Goal: Information Seeking & Learning: Check status

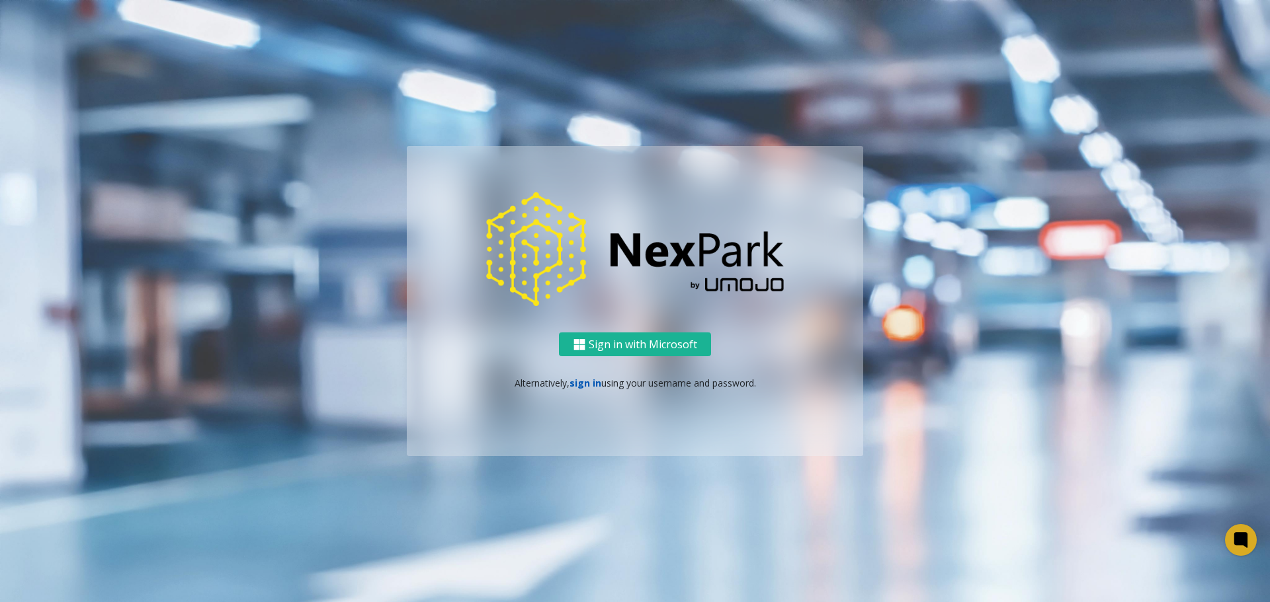
click at [578, 378] on link "sign in" at bounding box center [585, 383] width 32 height 13
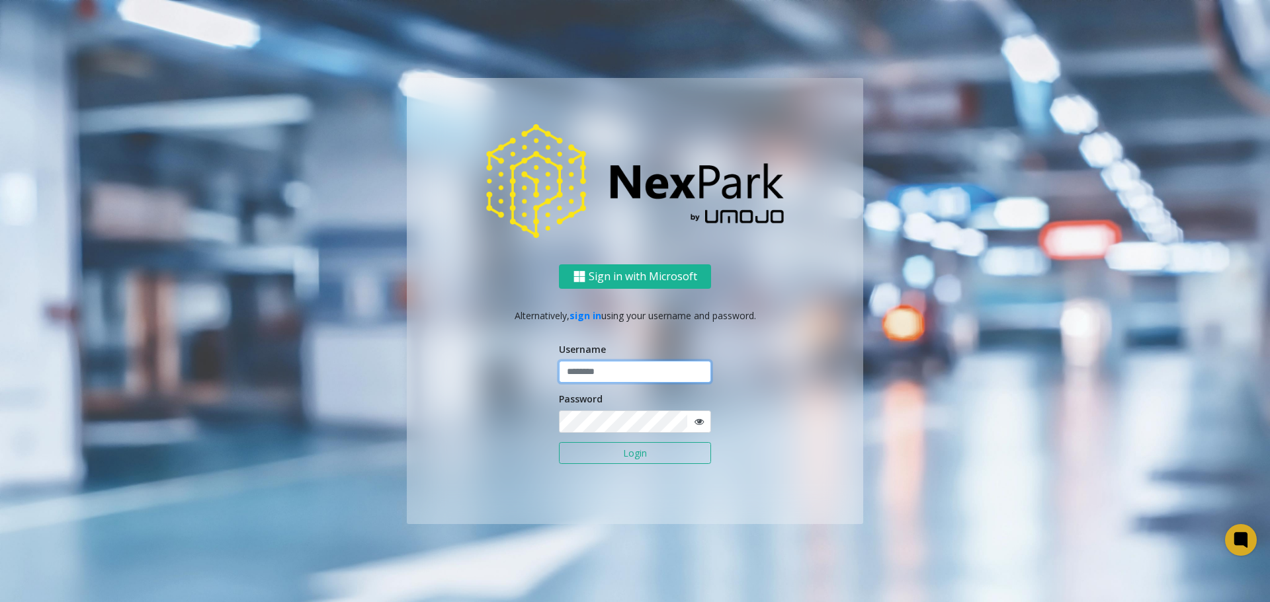
click at [604, 374] on input "text" at bounding box center [635, 372] width 152 height 22
type input "*****"
click at [644, 453] on button "Login" at bounding box center [635, 453] width 152 height 22
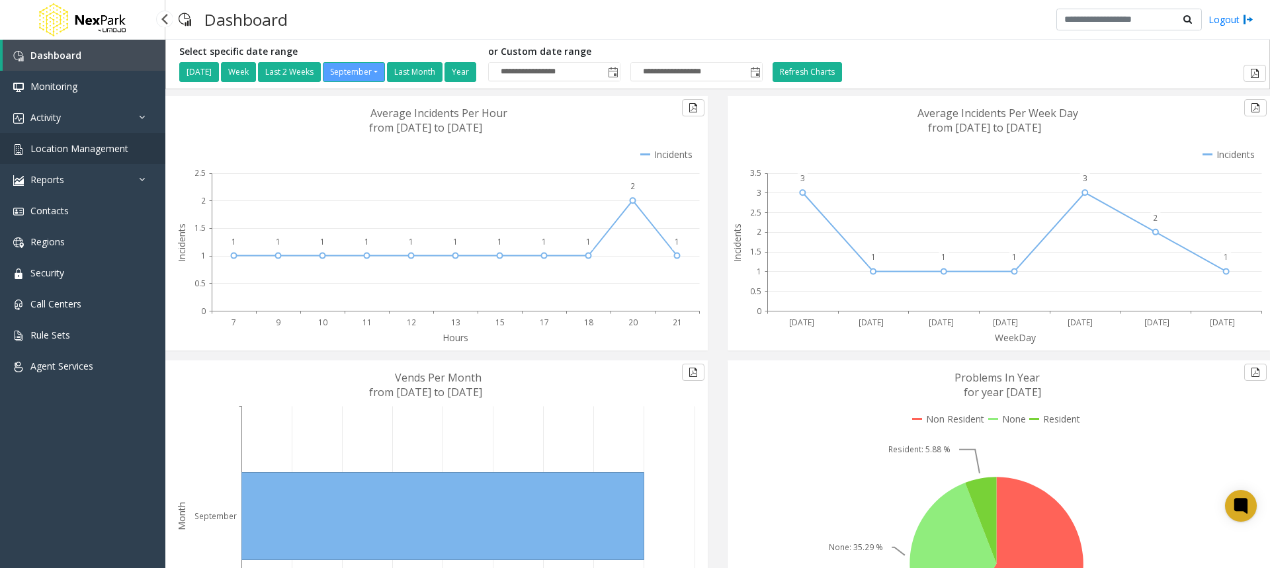
click at [56, 155] on link "Location Management" at bounding box center [82, 148] width 165 height 31
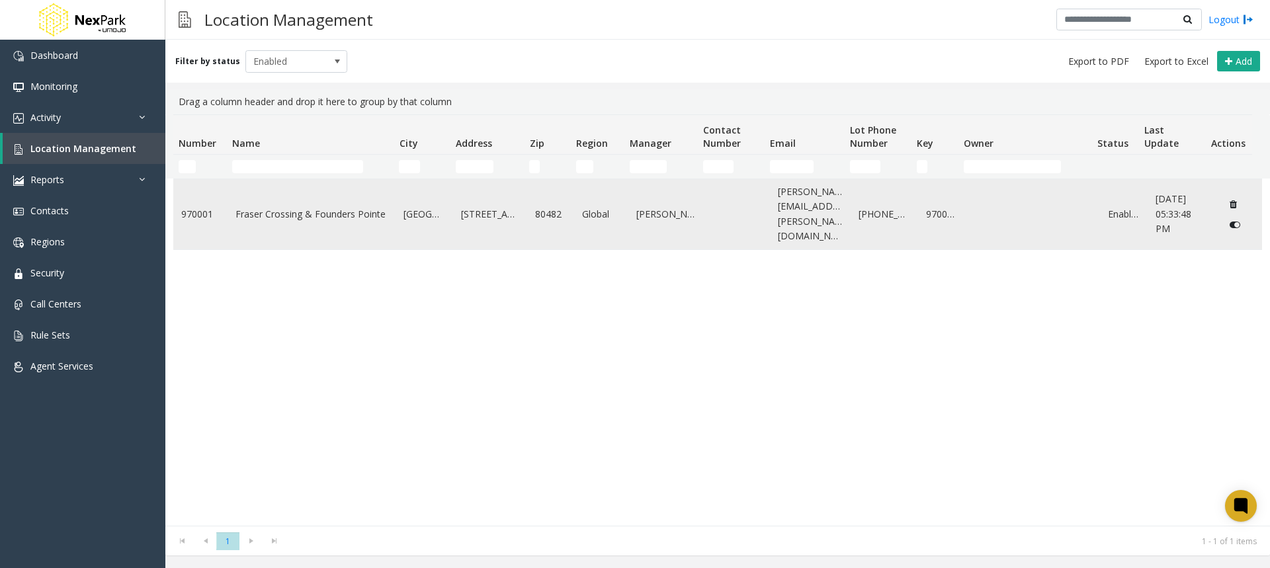
click at [264, 207] on link "Fraser Crossing & Founders Pointe" at bounding box center [311, 214] width 153 height 15
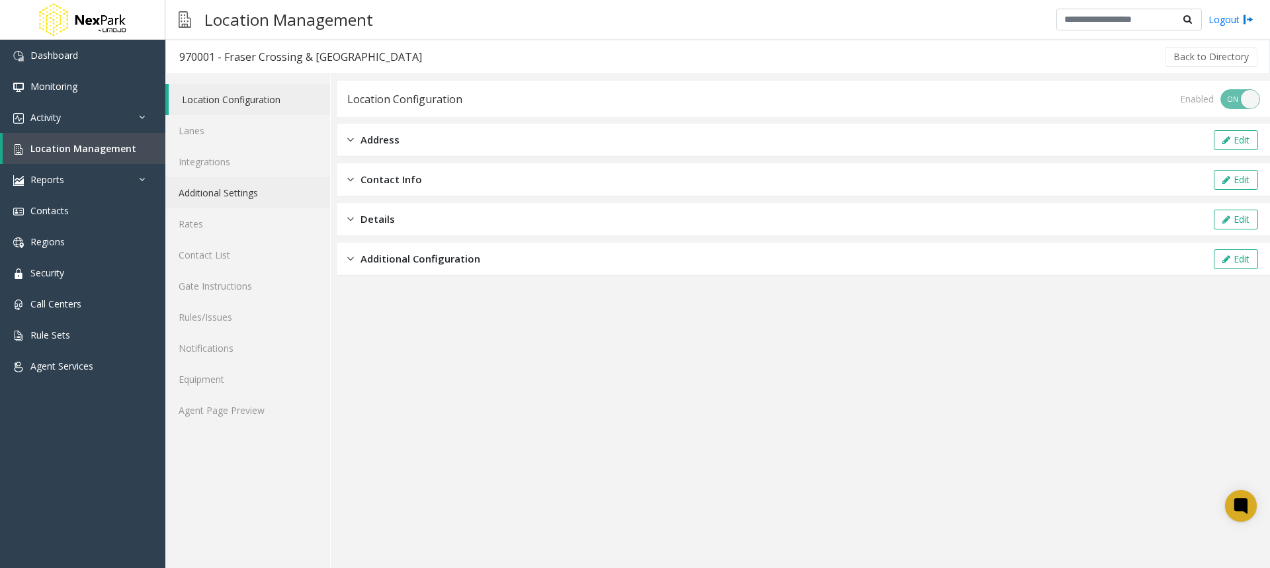
click at [201, 200] on link "Additional Settings" at bounding box center [247, 192] width 165 height 31
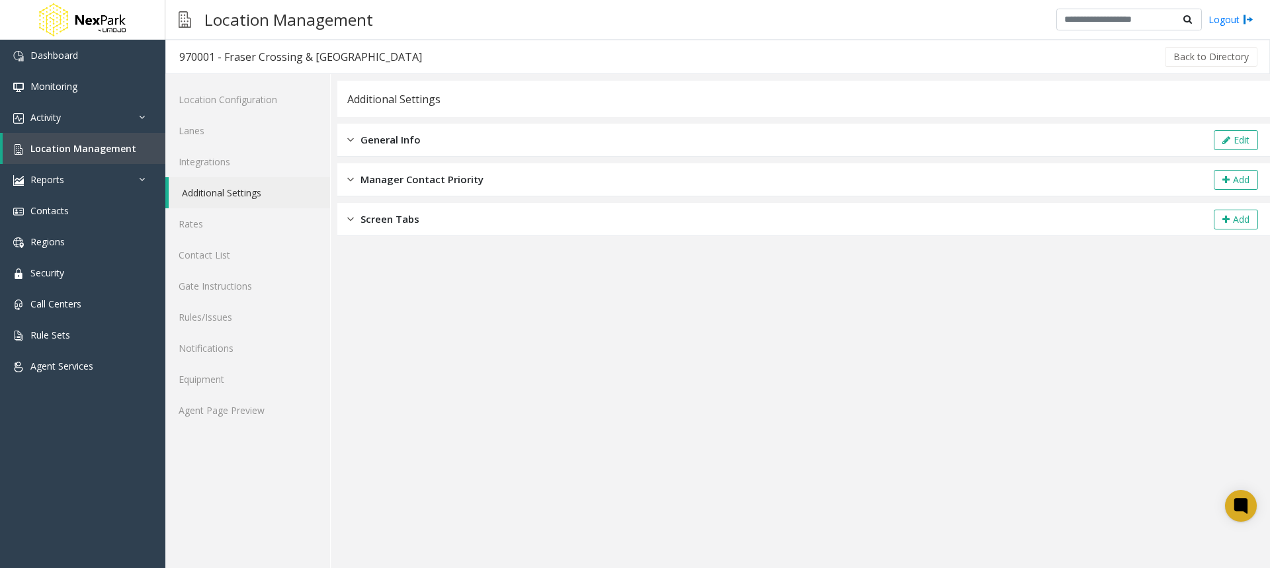
click at [382, 144] on span "General Info" at bounding box center [390, 139] width 60 height 15
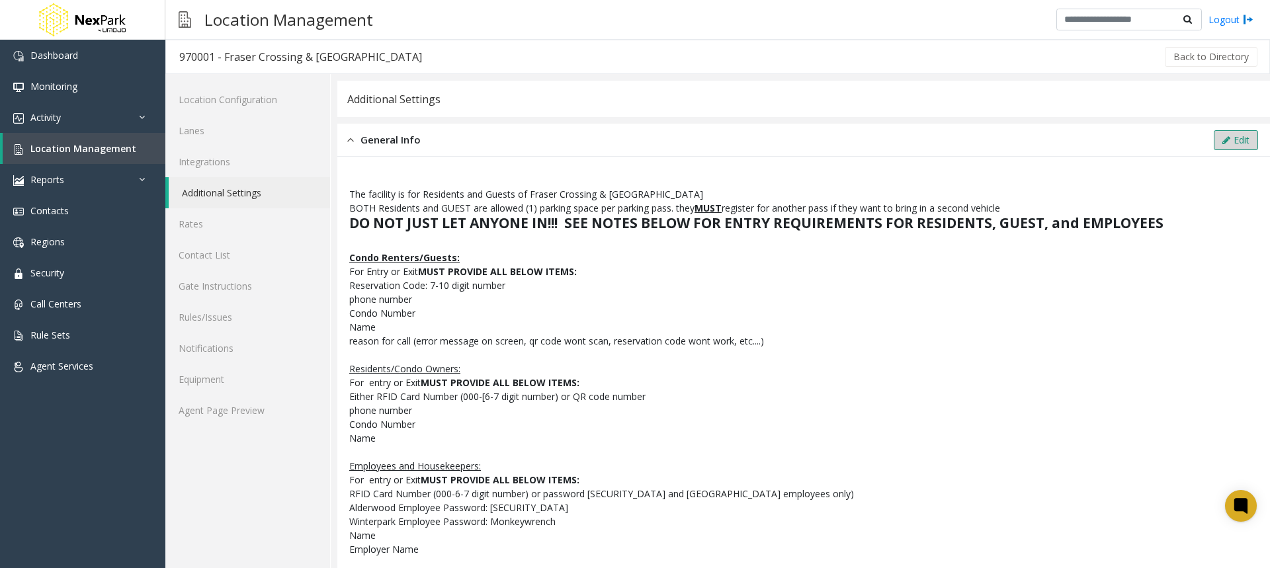
click at [1232, 146] on button "Edit" at bounding box center [1235, 140] width 44 height 20
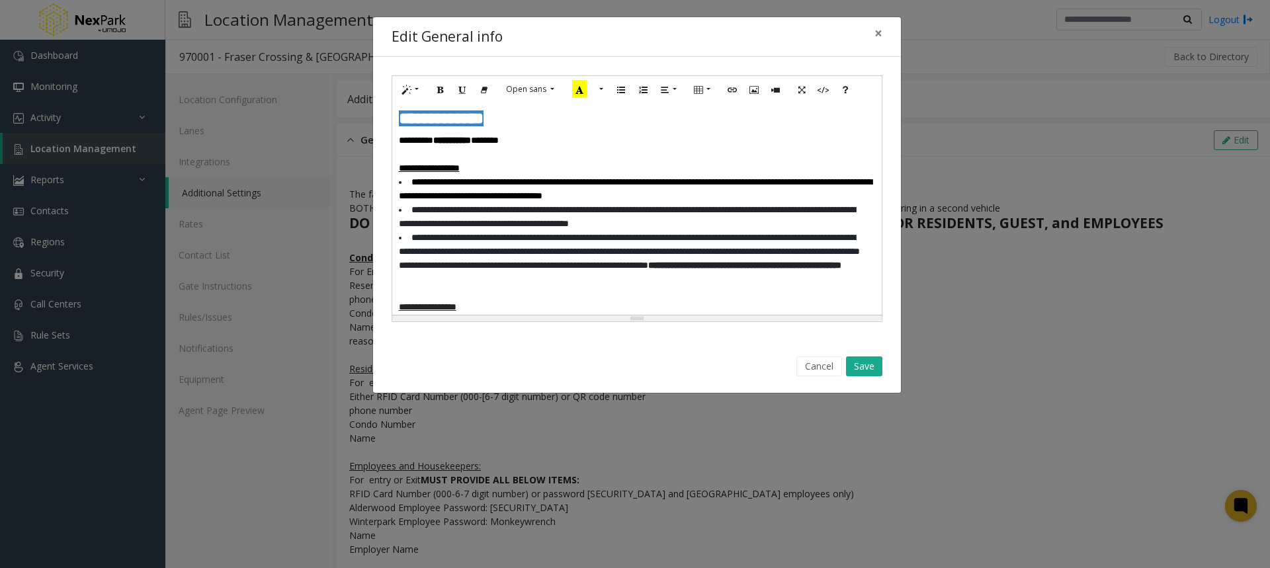
scroll to position [292, 0]
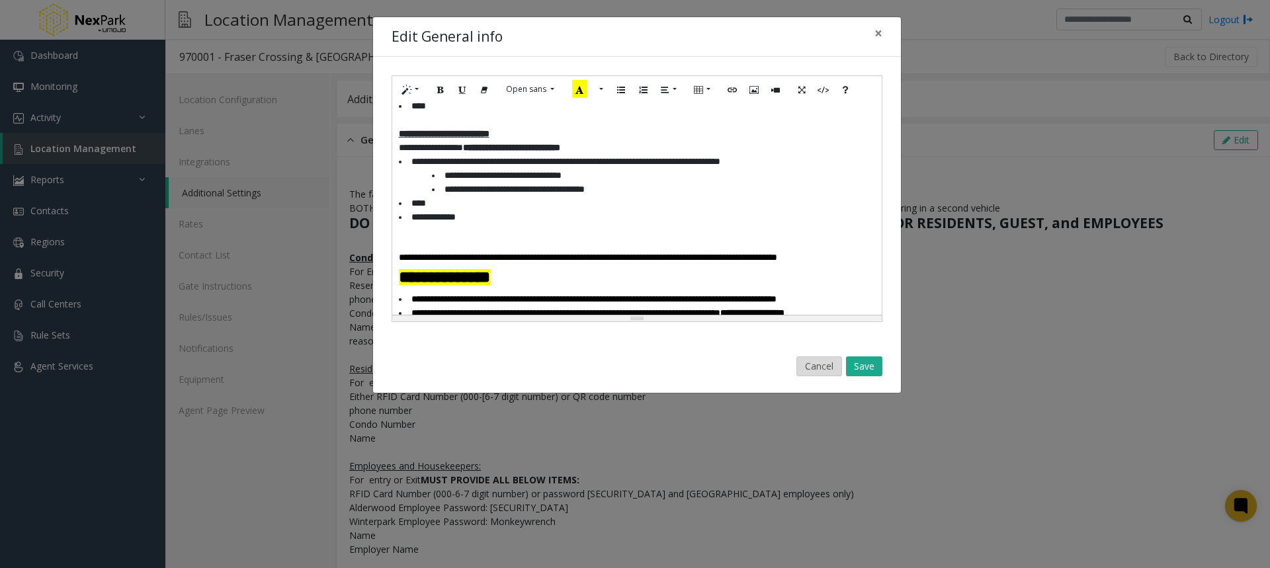
click at [814, 368] on button "Cancel" at bounding box center [819, 366] width 46 height 20
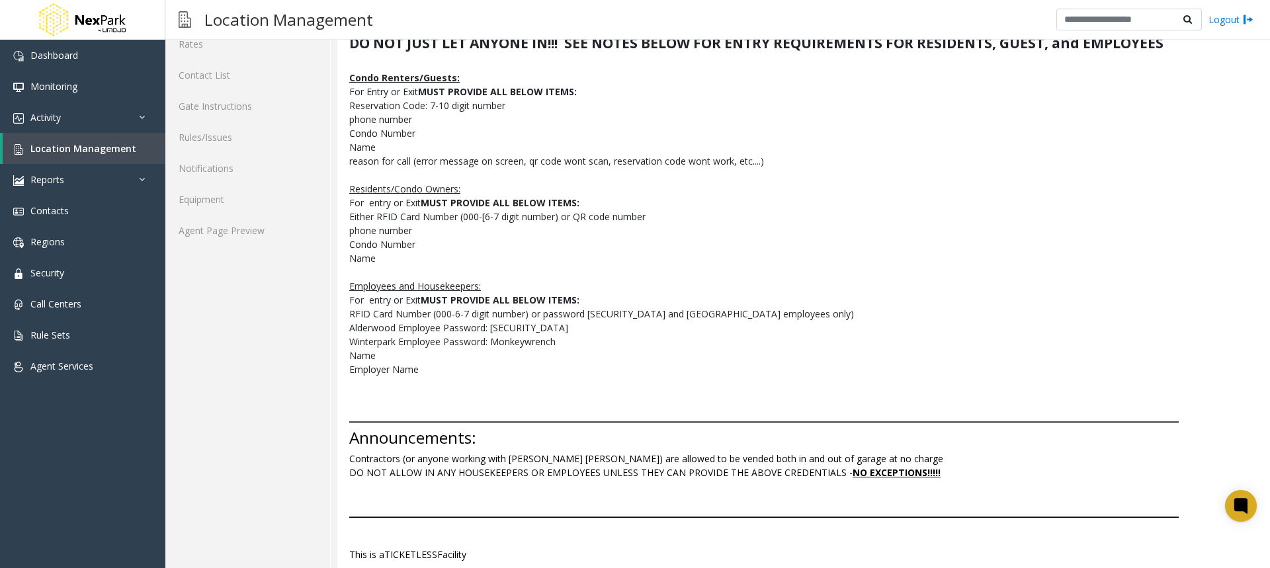
scroll to position [0, 0]
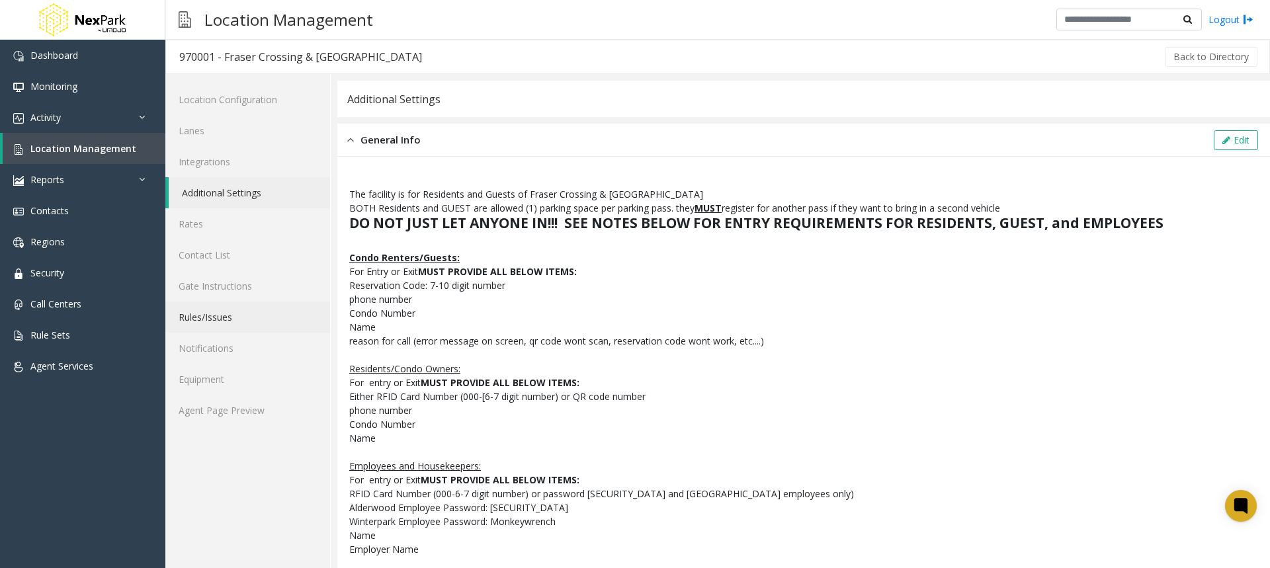
click at [220, 311] on link "Rules/Issues" at bounding box center [247, 317] width 165 height 31
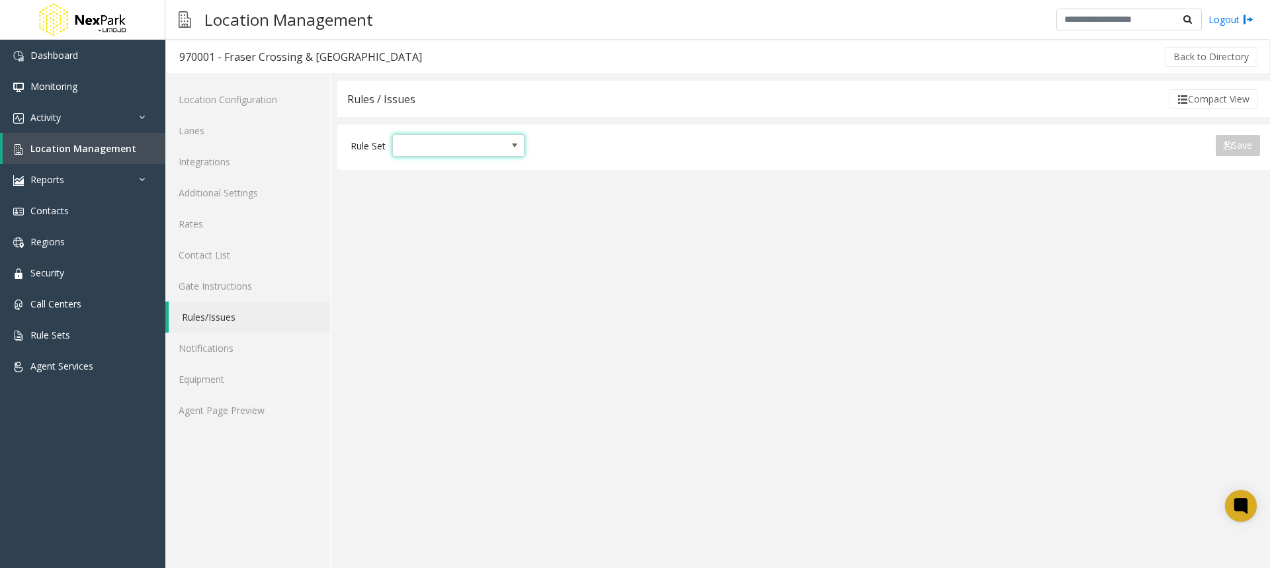
click at [518, 150] on span "NO DATA FOUND" at bounding box center [514, 145] width 11 height 11
click at [833, 331] on app-rules "Rules / Issues Compact View Rule Set Save Export to PDF Export to Excel Issue V…" at bounding box center [803, 324] width 932 height 487
click at [514, 149] on span "NO DATA FOUND" at bounding box center [514, 145] width 11 height 11
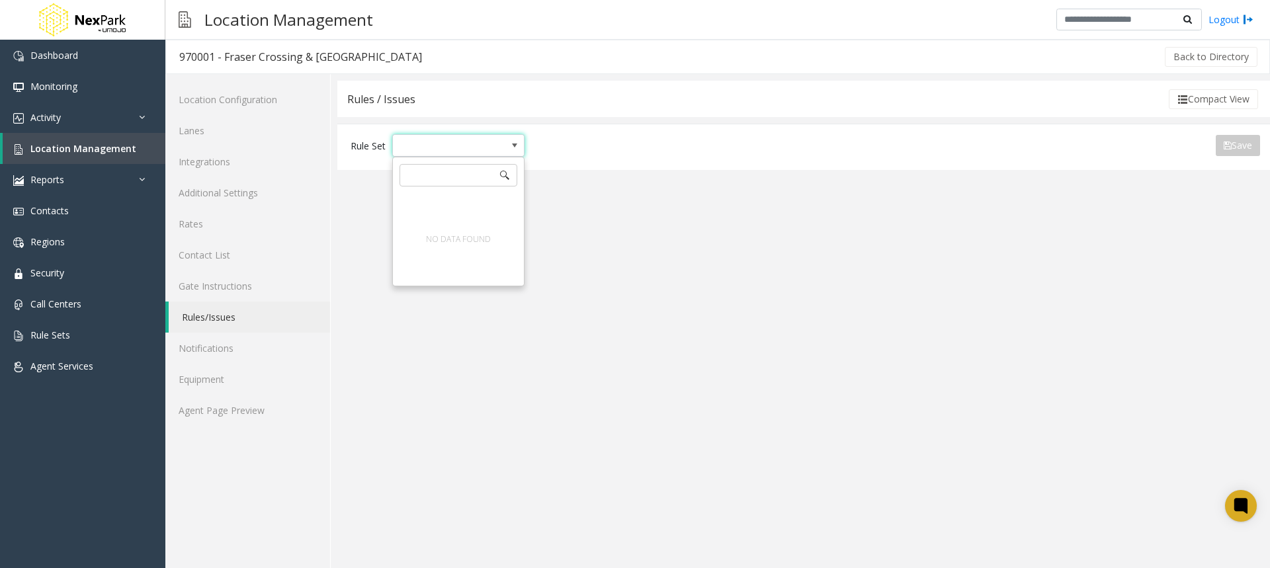
click at [707, 259] on app-rules "Rules / Issues Compact View Rule Set Save Export to PDF Export to Excel Issue V…" at bounding box center [803, 324] width 932 height 487
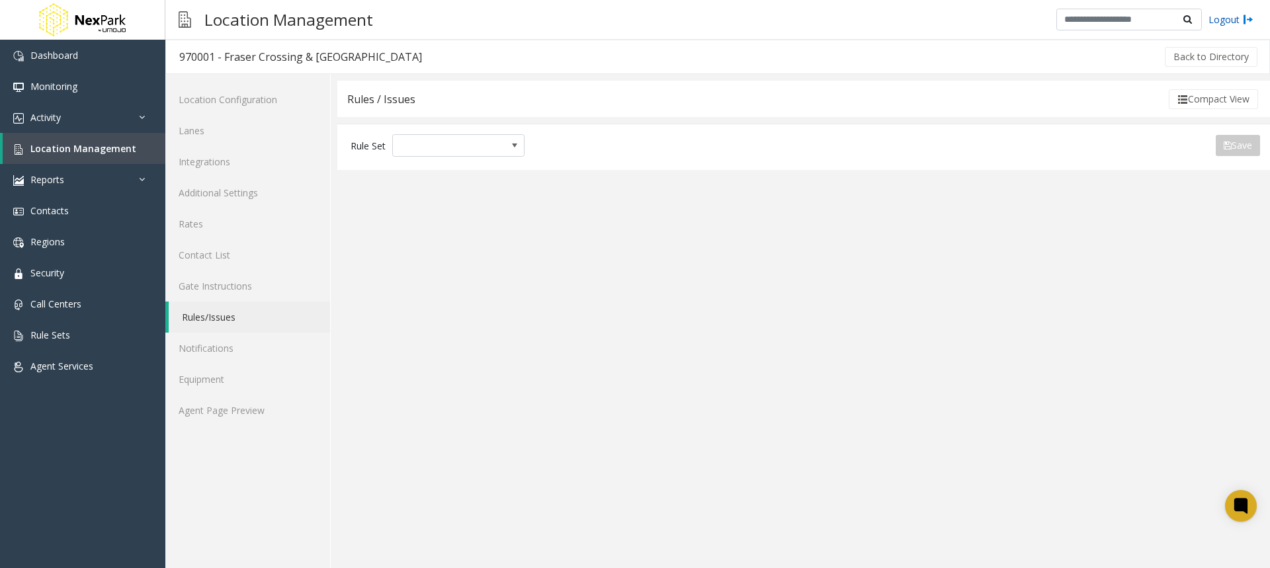
click at [1226, 22] on link "Logout" at bounding box center [1230, 20] width 45 height 14
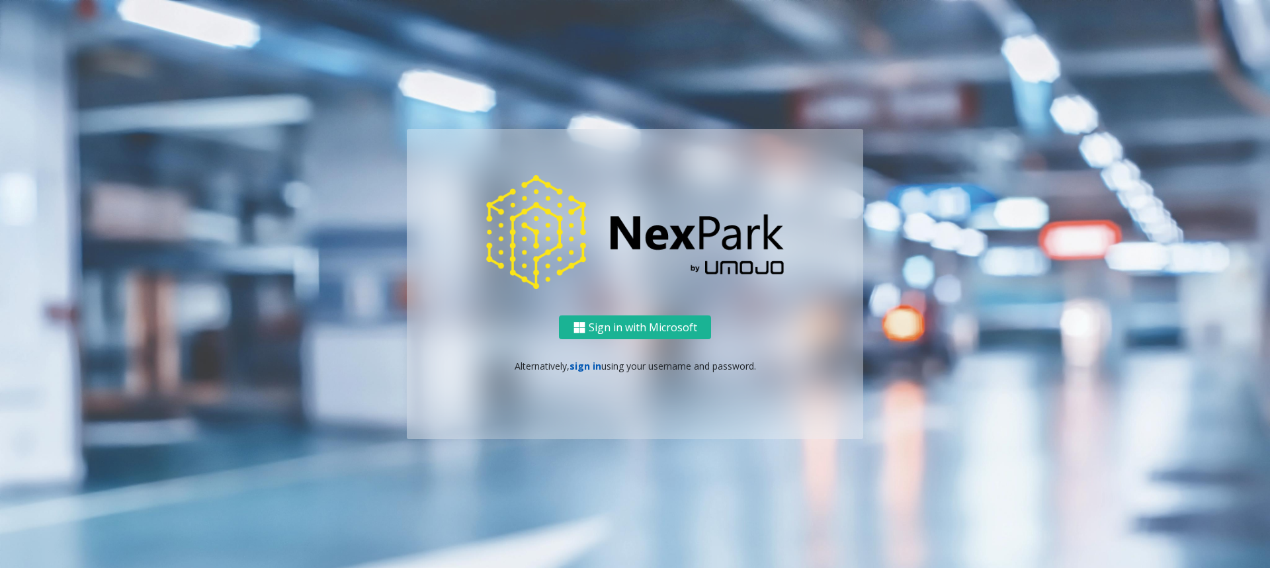
click at [584, 366] on link "sign in" at bounding box center [585, 366] width 32 height 13
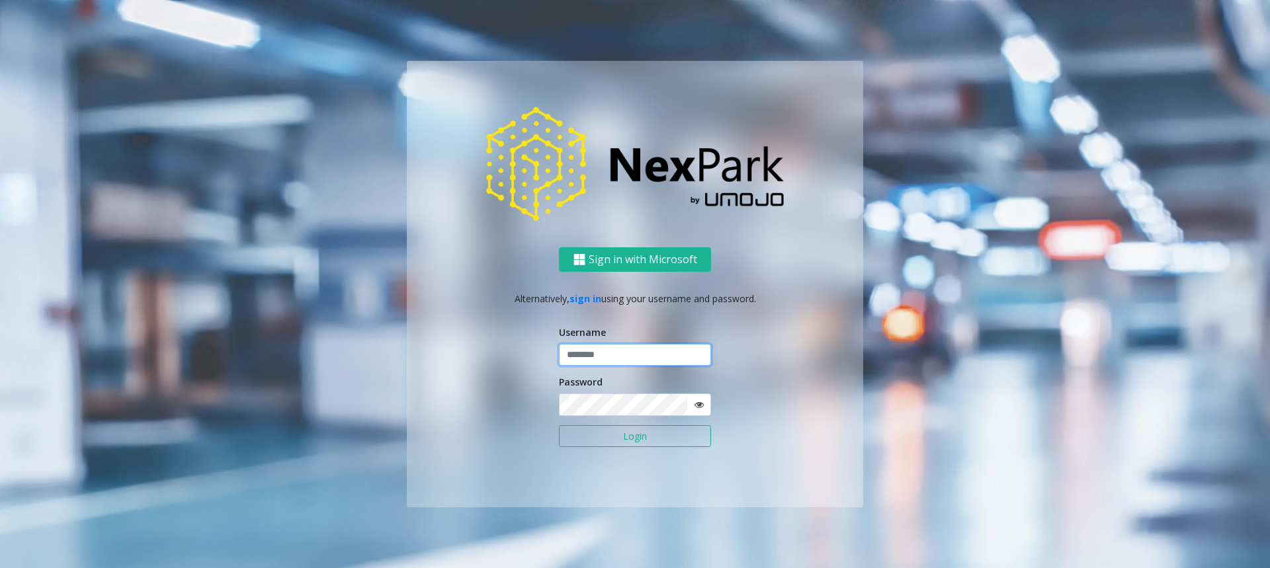
click at [587, 358] on input "text" at bounding box center [635, 355] width 152 height 22
type input "*****"
click at [559, 425] on button "Login" at bounding box center [635, 436] width 152 height 22
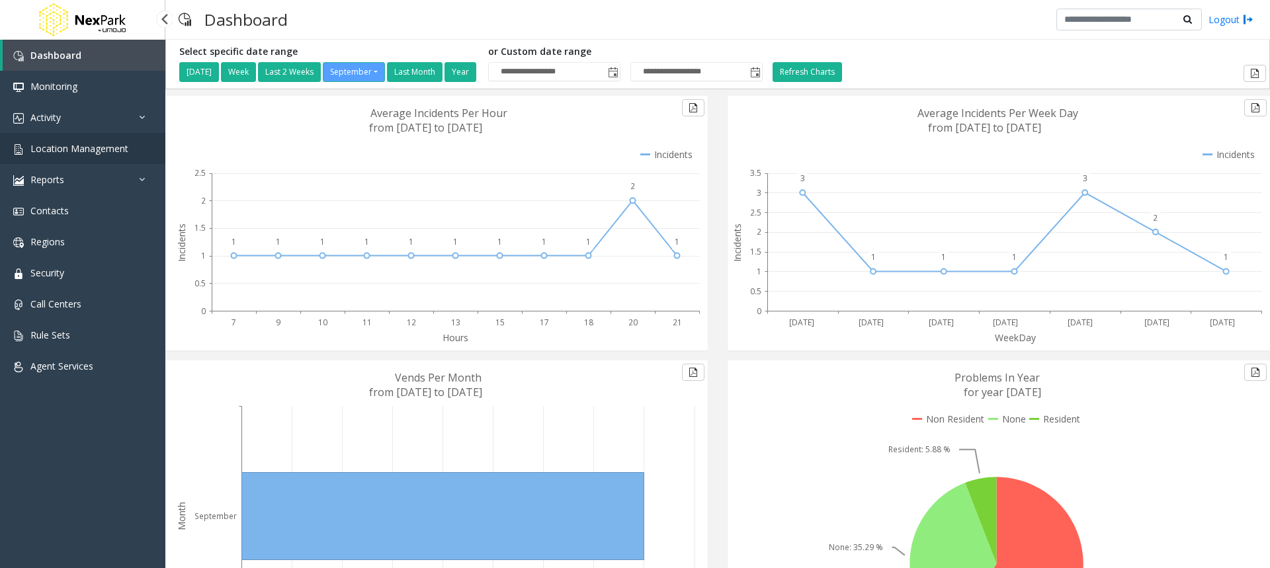
click at [63, 155] on link "Location Management" at bounding box center [82, 148] width 165 height 31
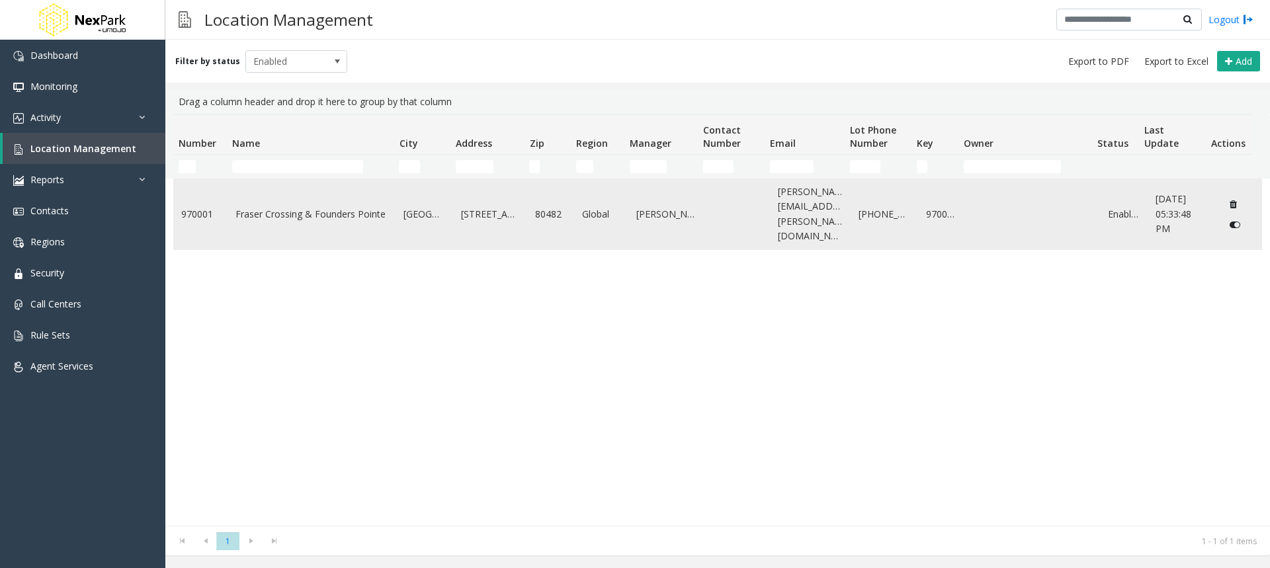
click at [251, 207] on link "Fraser Crossing & Founders Pointe" at bounding box center [311, 214] width 153 height 15
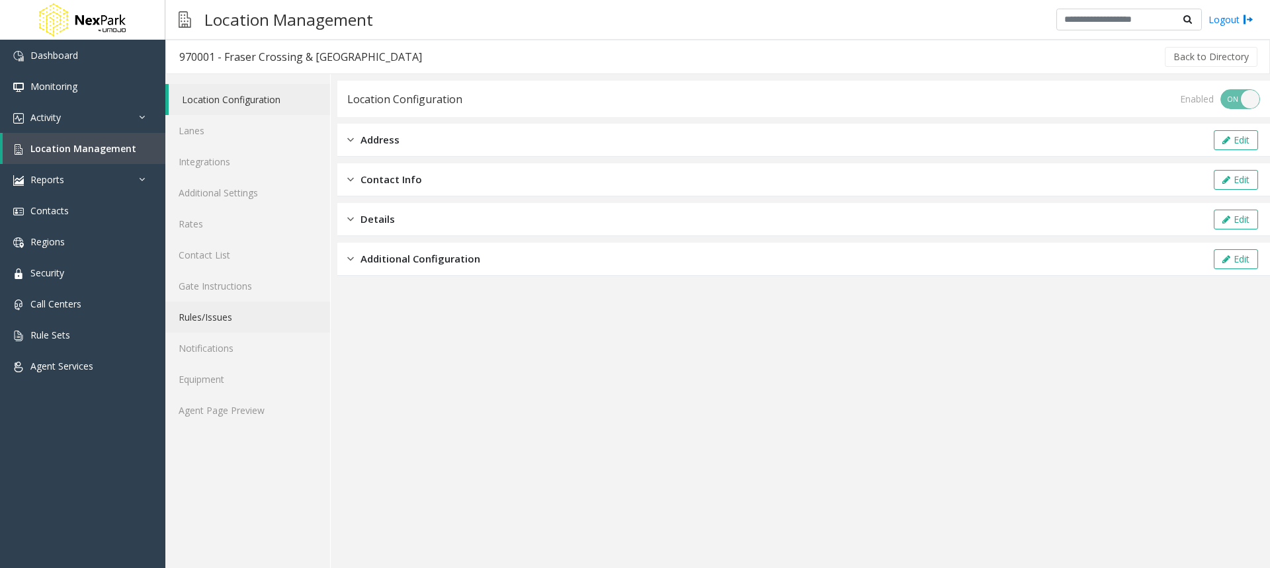
click at [209, 321] on link "Rules/Issues" at bounding box center [247, 317] width 165 height 31
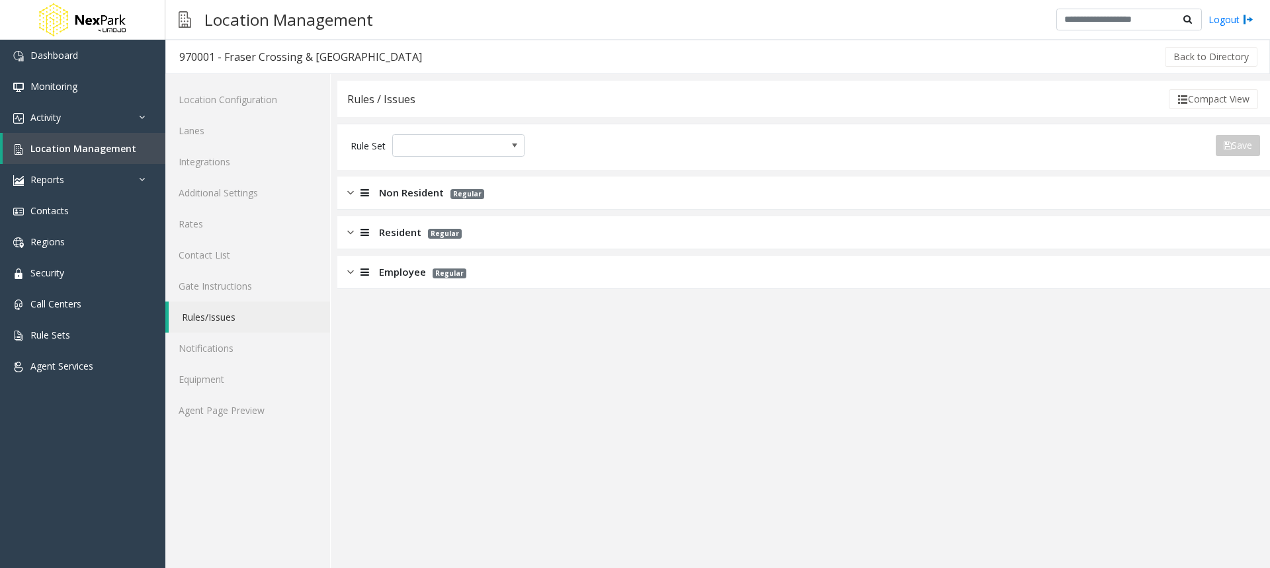
click at [352, 190] on img at bounding box center [350, 192] width 7 height 15
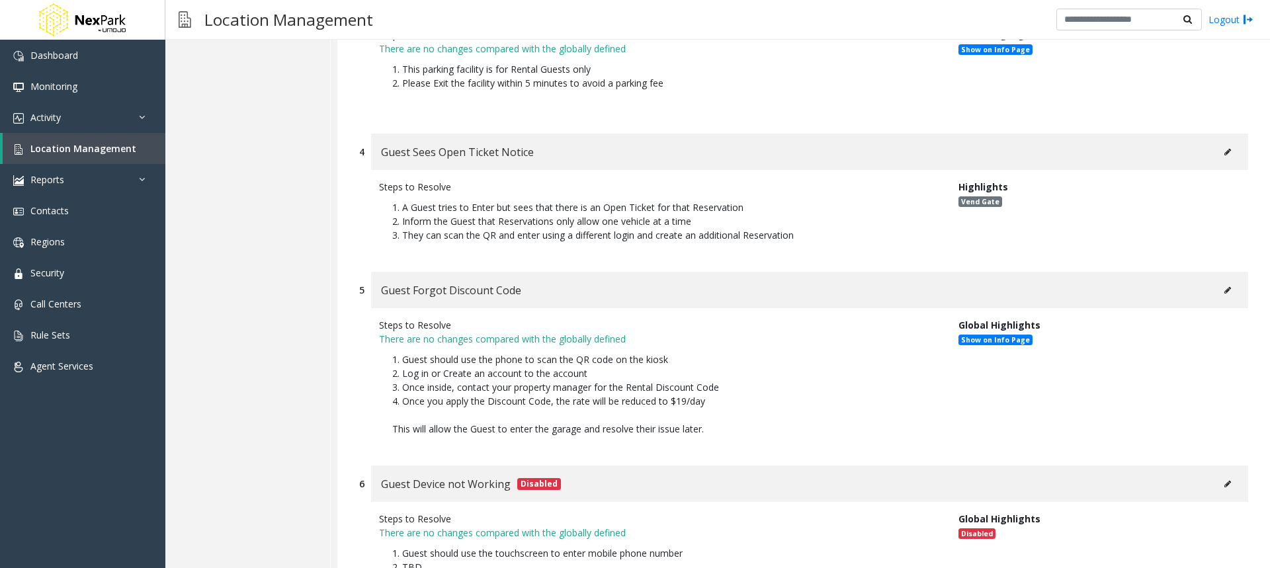
scroll to position [562, 0]
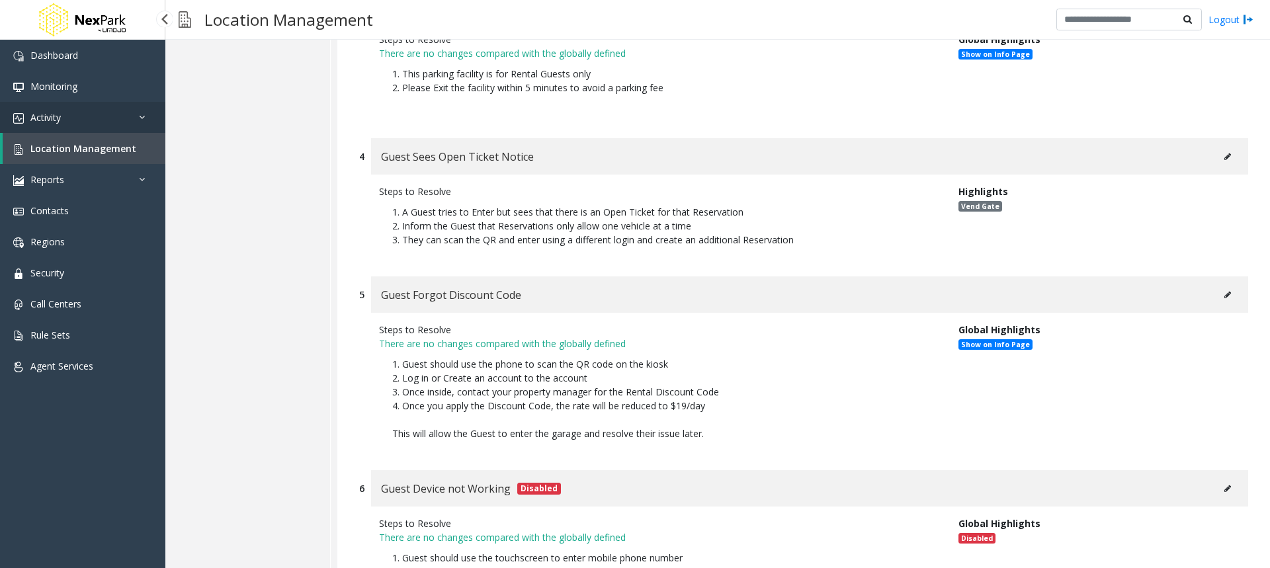
click at [77, 116] on link "Activity" at bounding box center [82, 117] width 165 height 31
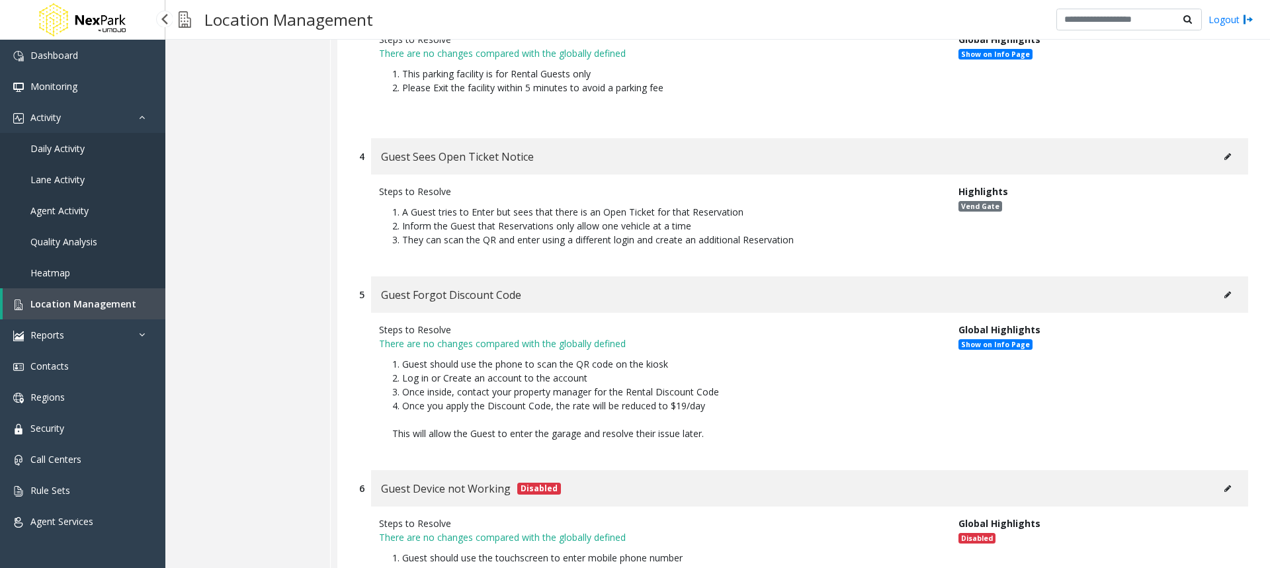
click at [65, 151] on span "Daily Activity" at bounding box center [57, 148] width 54 height 13
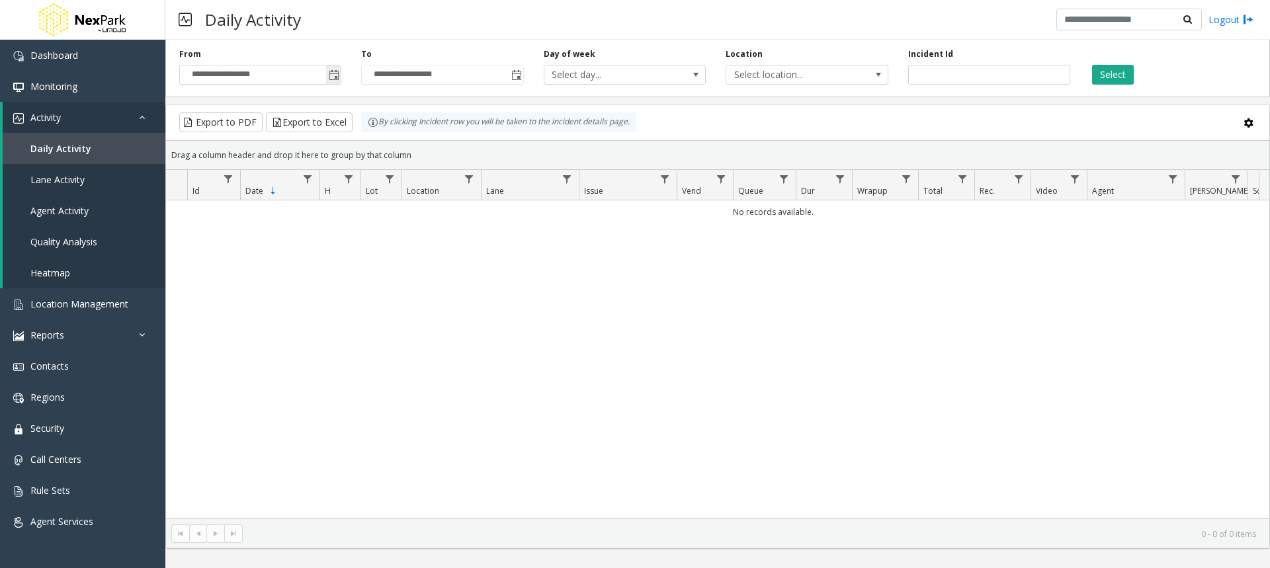
click at [339, 74] on span "Toggle popup" at bounding box center [334, 75] width 11 height 11
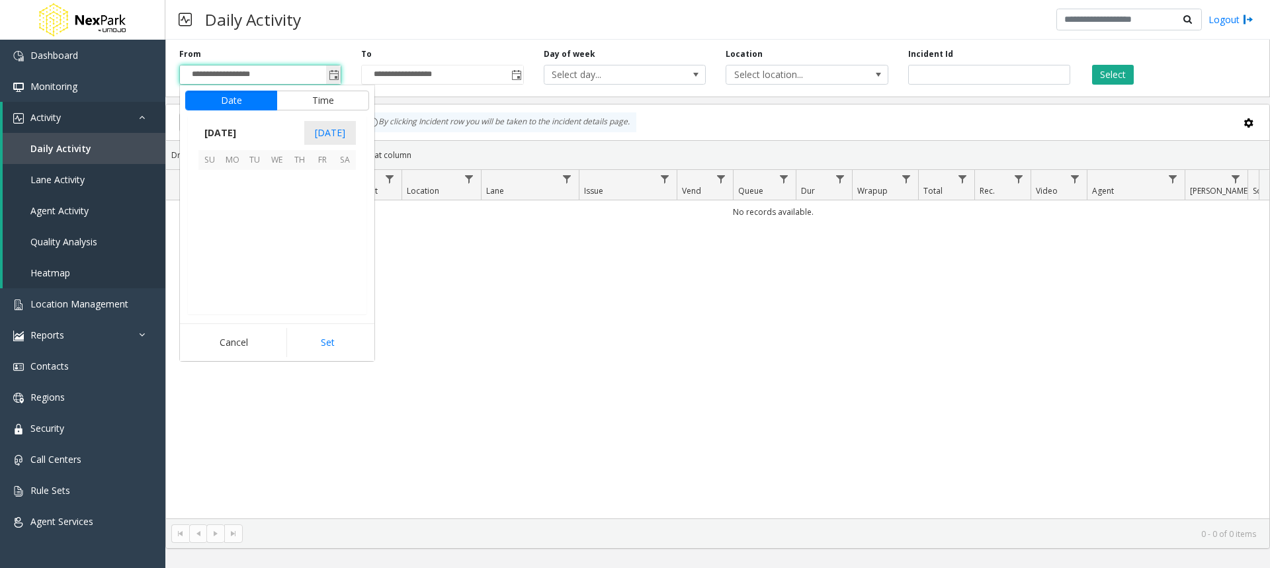
scroll to position [237341, 0]
click at [275, 202] on span "10" at bounding box center [277, 203] width 22 height 22
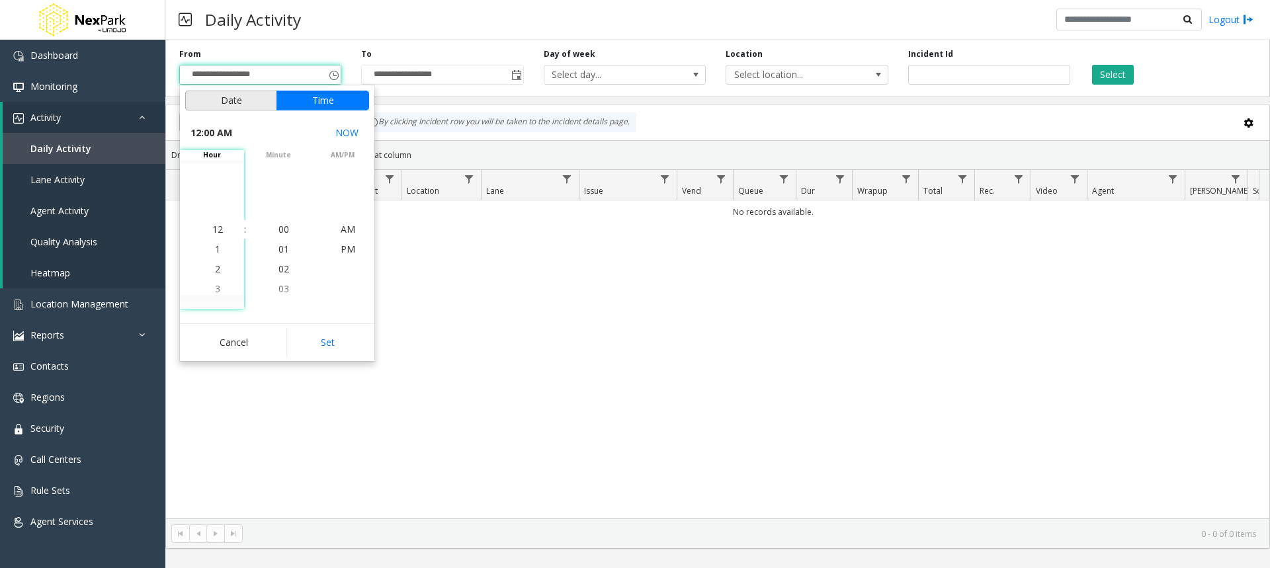
click at [229, 102] on button "Date" at bounding box center [231, 101] width 92 height 20
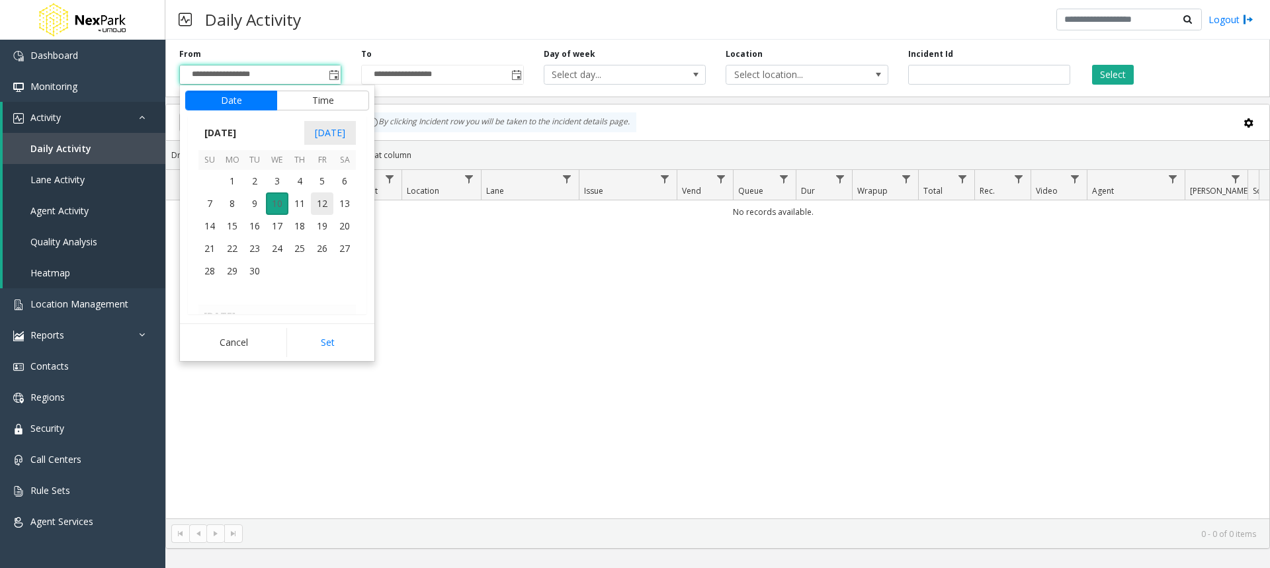
click at [271, 204] on span "10" at bounding box center [277, 203] width 22 height 22
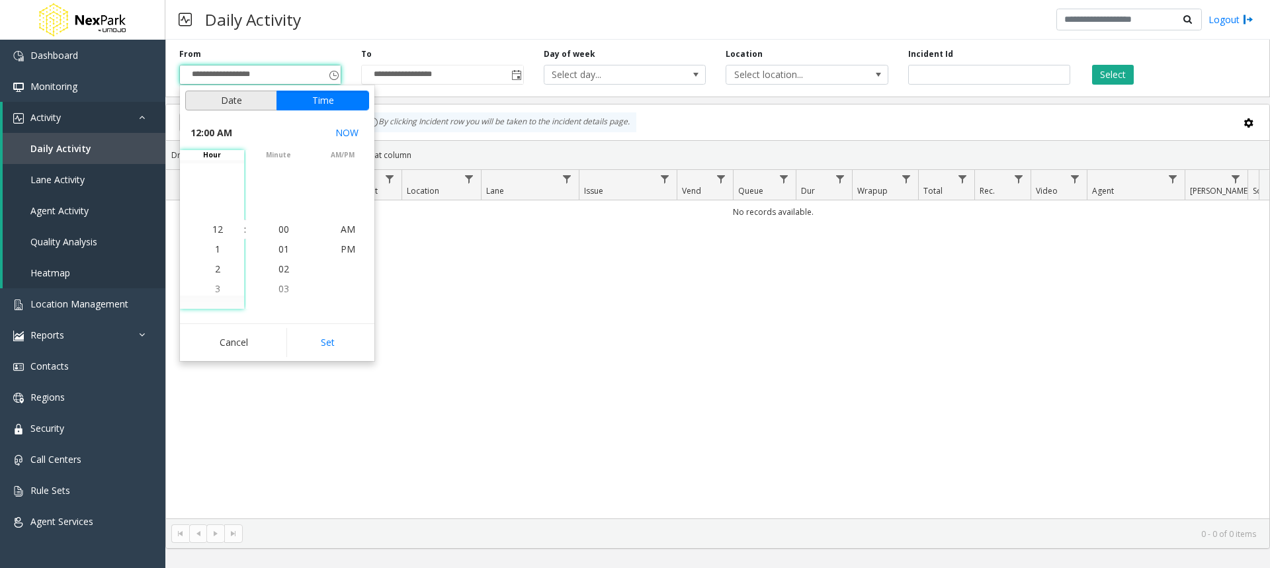
click at [233, 100] on button "Date" at bounding box center [231, 101] width 92 height 20
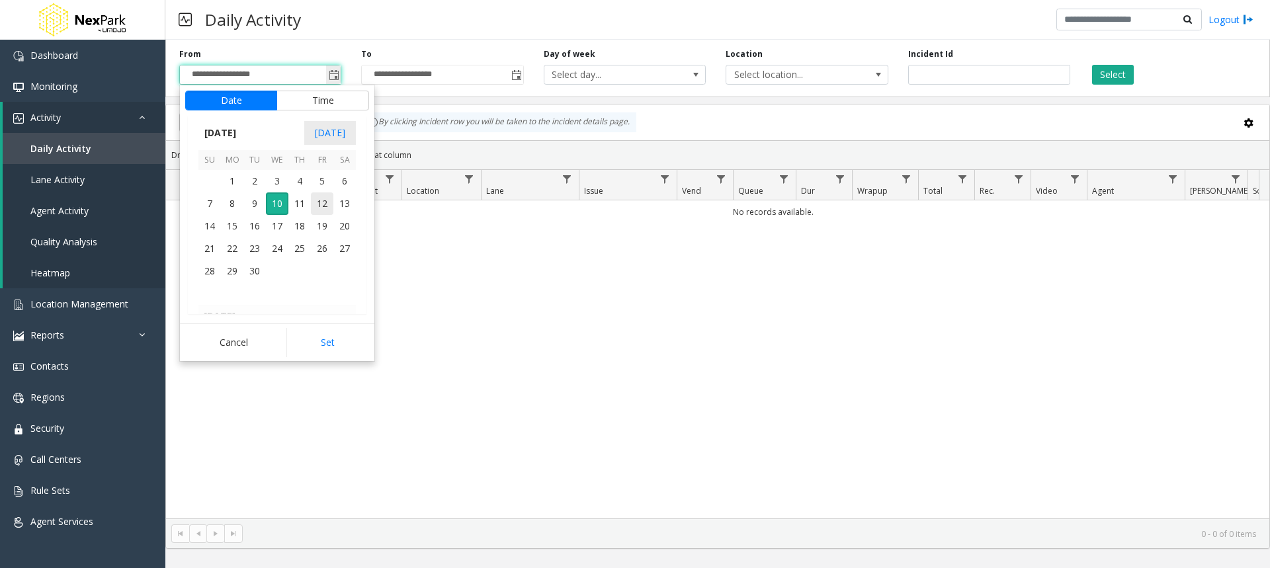
click at [275, 75] on input "**********" at bounding box center [260, 74] width 161 height 19
click at [218, 72] on input "**********" at bounding box center [260, 74] width 161 height 19
click at [253, 202] on span "9" at bounding box center [254, 203] width 22 height 22
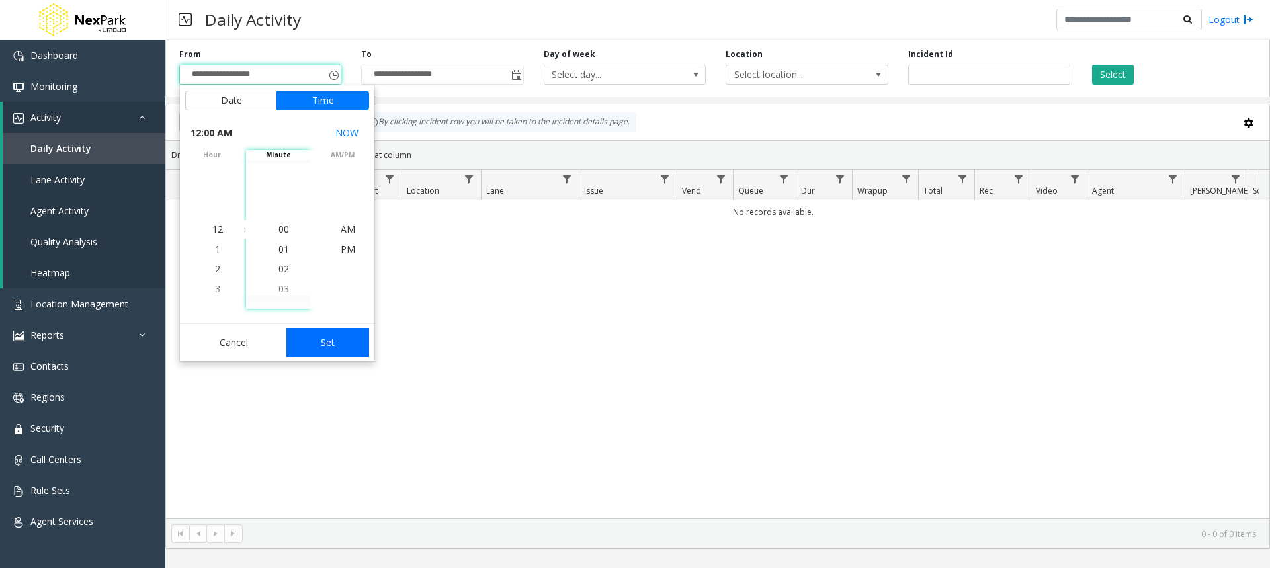
click at [325, 339] on button "Set" at bounding box center [327, 342] width 83 height 29
type input "**********"
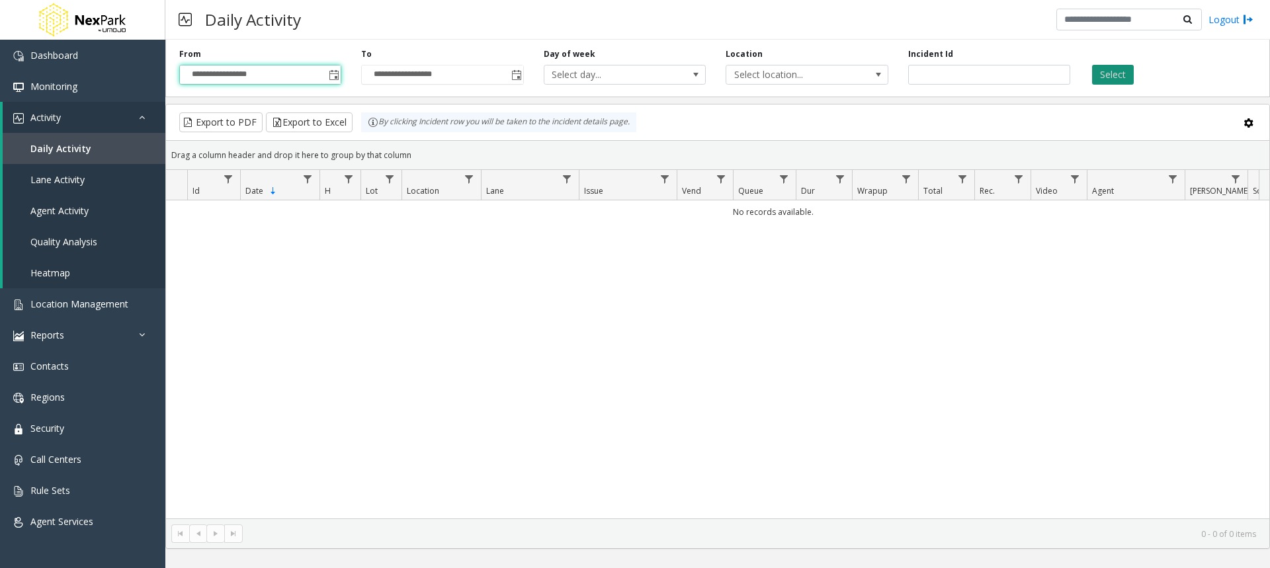
click at [1120, 67] on button "Select" at bounding box center [1113, 75] width 42 height 20
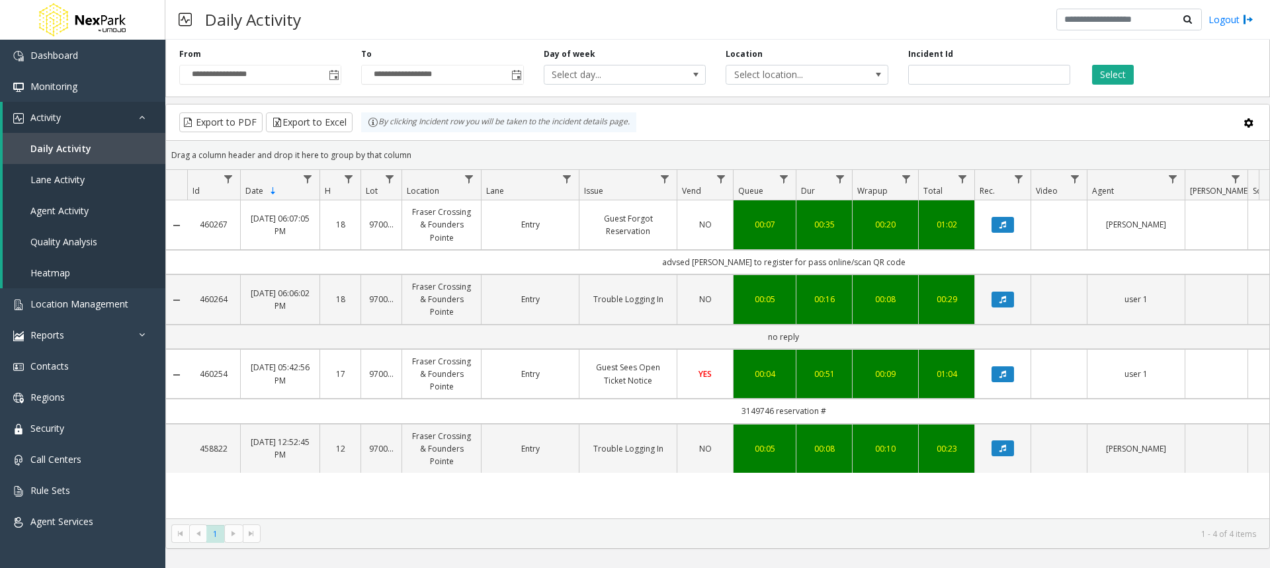
click at [370, 229] on link "970001" at bounding box center [381, 224] width 24 height 13
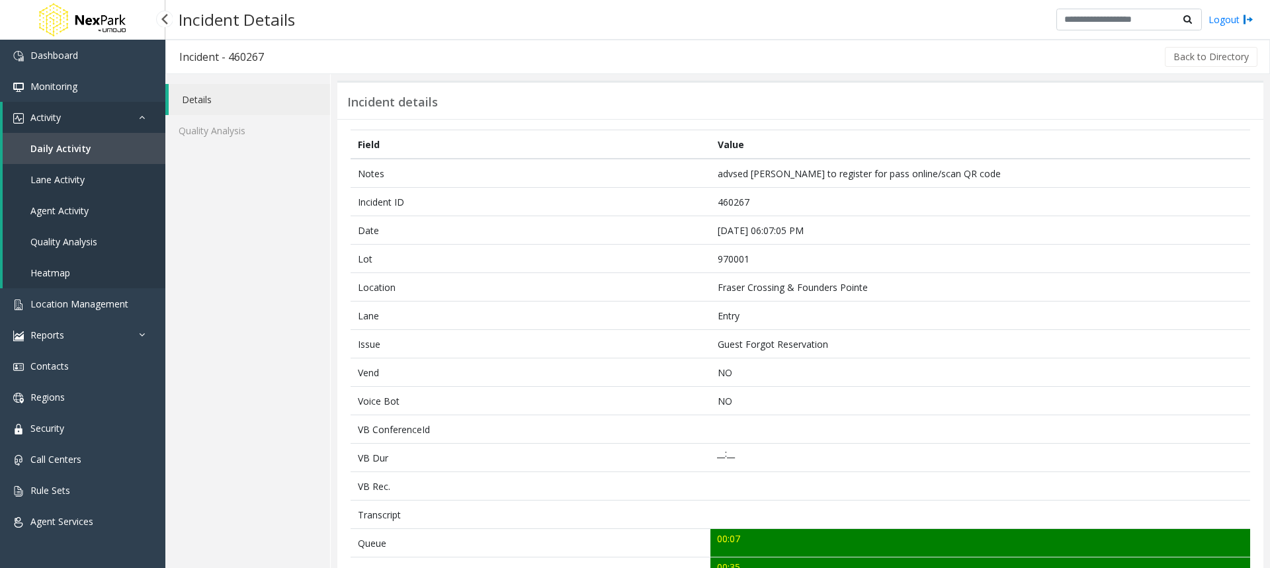
click at [62, 154] on link "Daily Activity" at bounding box center [84, 148] width 163 height 31
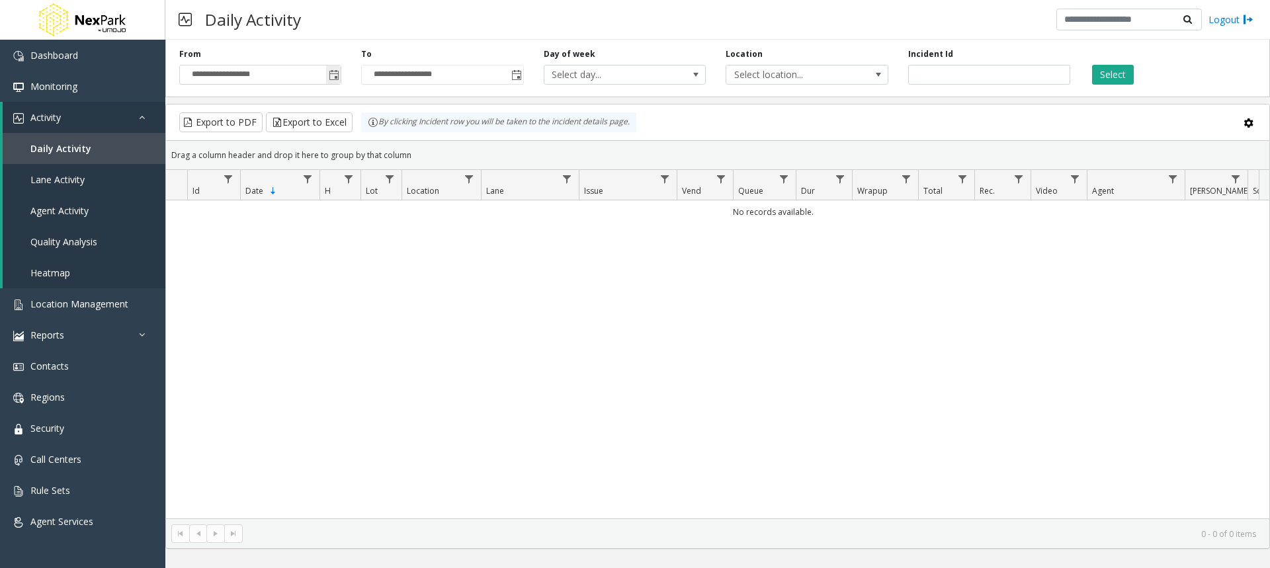
click at [310, 73] on input "**********" at bounding box center [260, 74] width 161 height 19
click at [334, 74] on span "Toggle popup" at bounding box center [334, 75] width 11 height 11
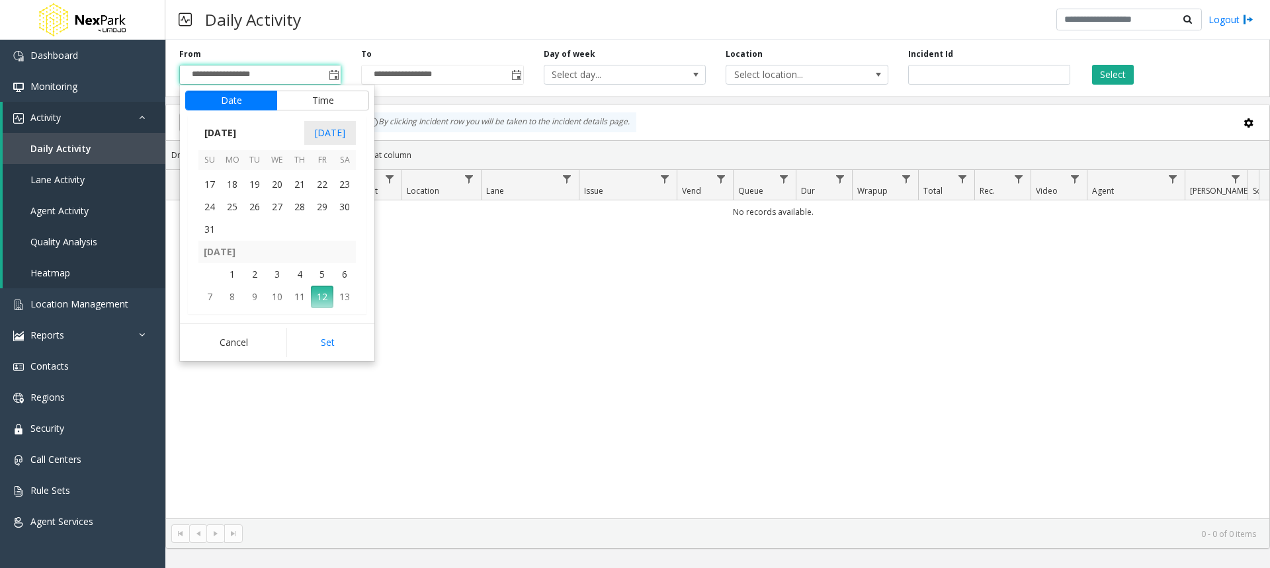
scroll to position [237209, 0]
click at [319, 176] on span "8" at bounding box center [322, 178] width 22 height 22
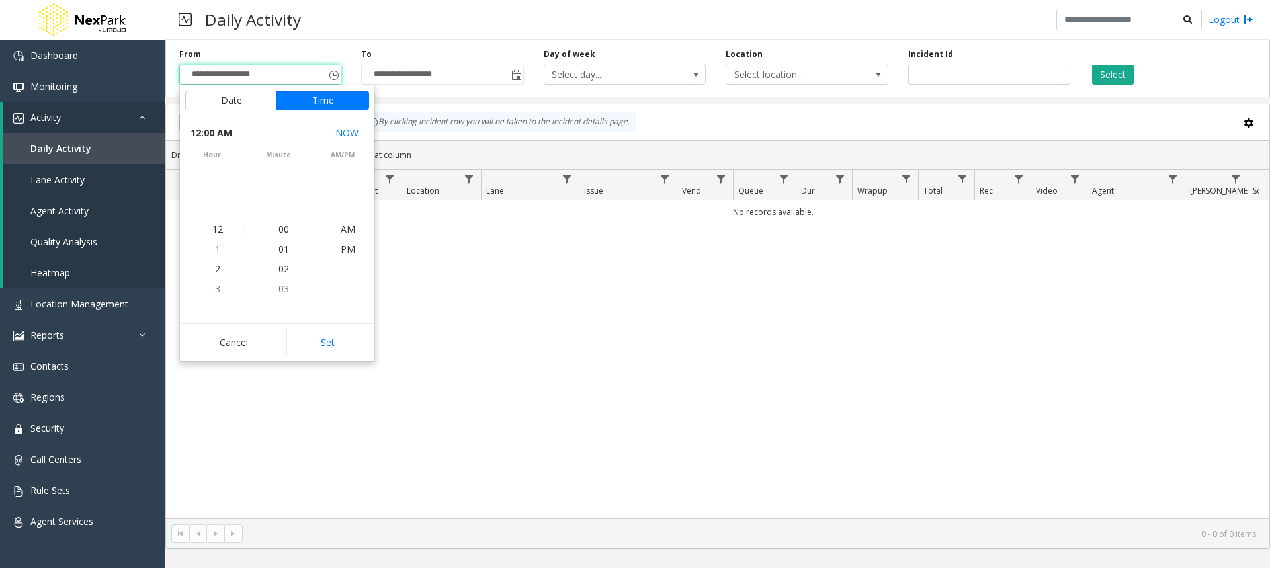
scroll to position [237184, 0]
click at [327, 343] on button "Set" at bounding box center [327, 342] width 83 height 29
type input "**********"
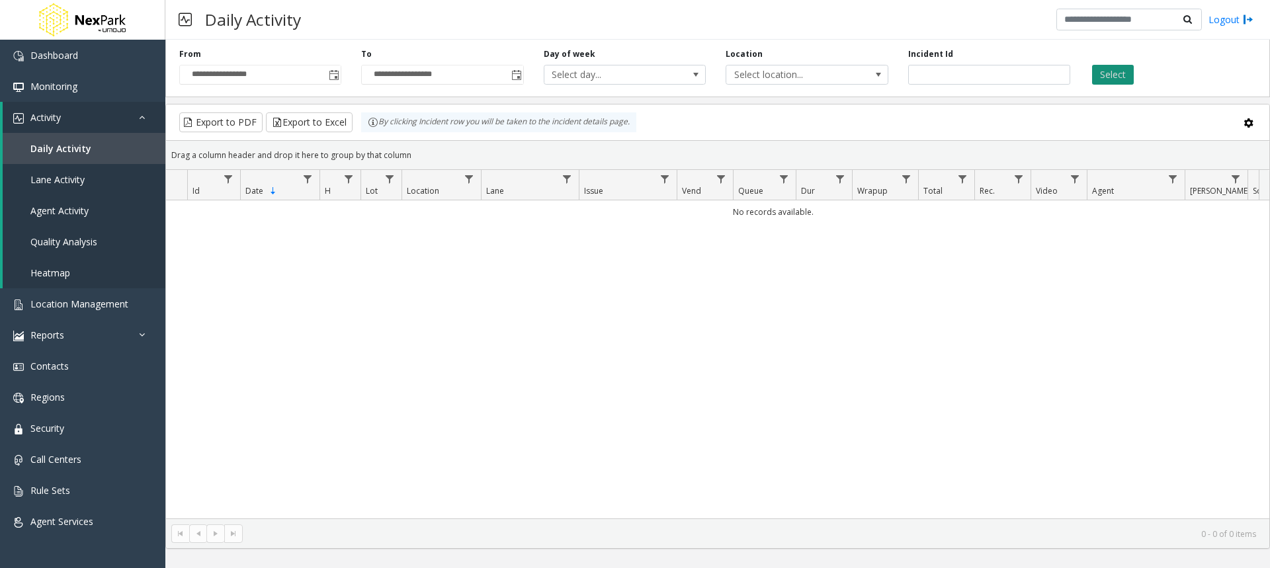
click at [1111, 73] on button "Select" at bounding box center [1113, 75] width 42 height 20
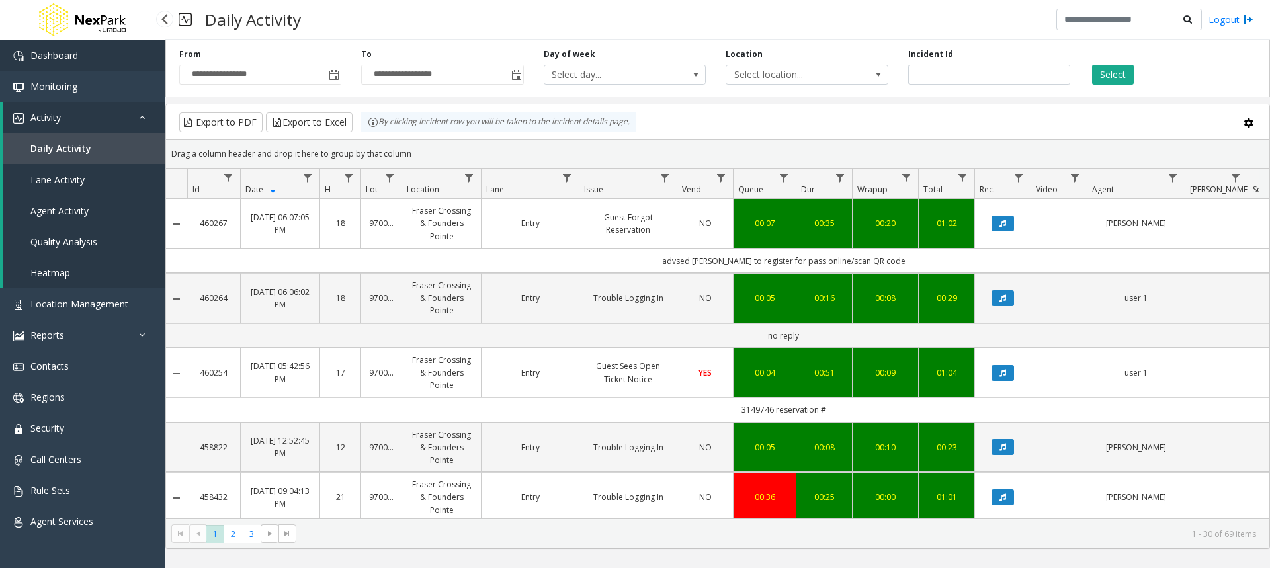
click at [40, 51] on span "Dashboard" at bounding box center [54, 55] width 48 height 13
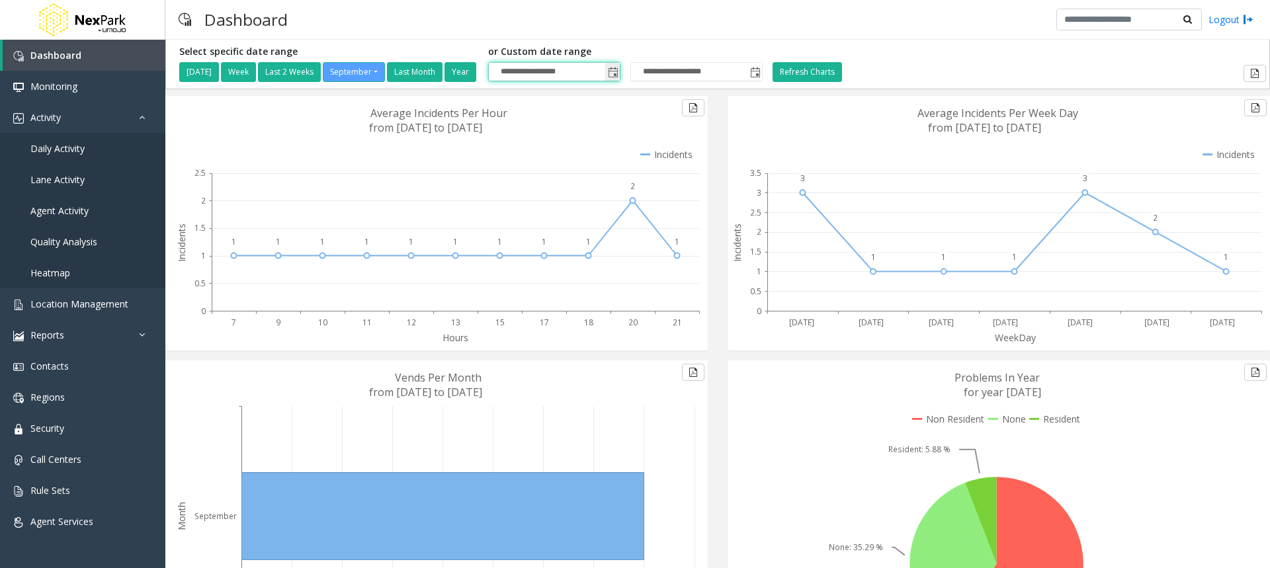
click at [553, 70] on input "**********" at bounding box center [554, 72] width 131 height 19
click at [618, 70] on span "Toggle popup" at bounding box center [613, 72] width 11 height 11
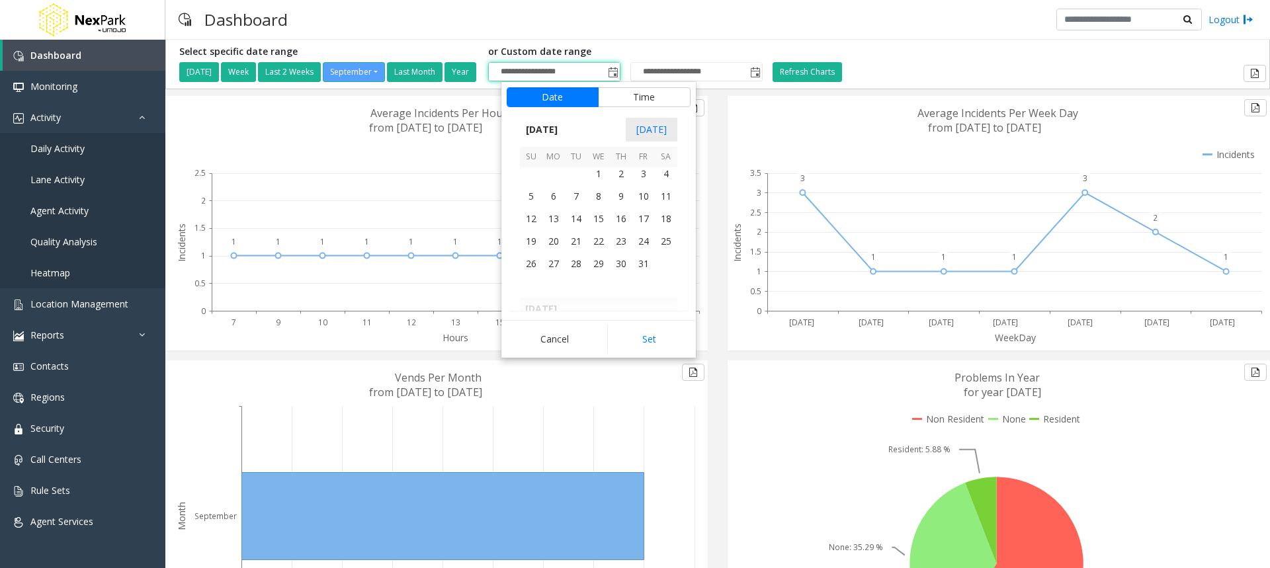
scroll to position [236085, 0]
click at [596, 177] on span "1" at bounding box center [598, 176] width 22 height 22
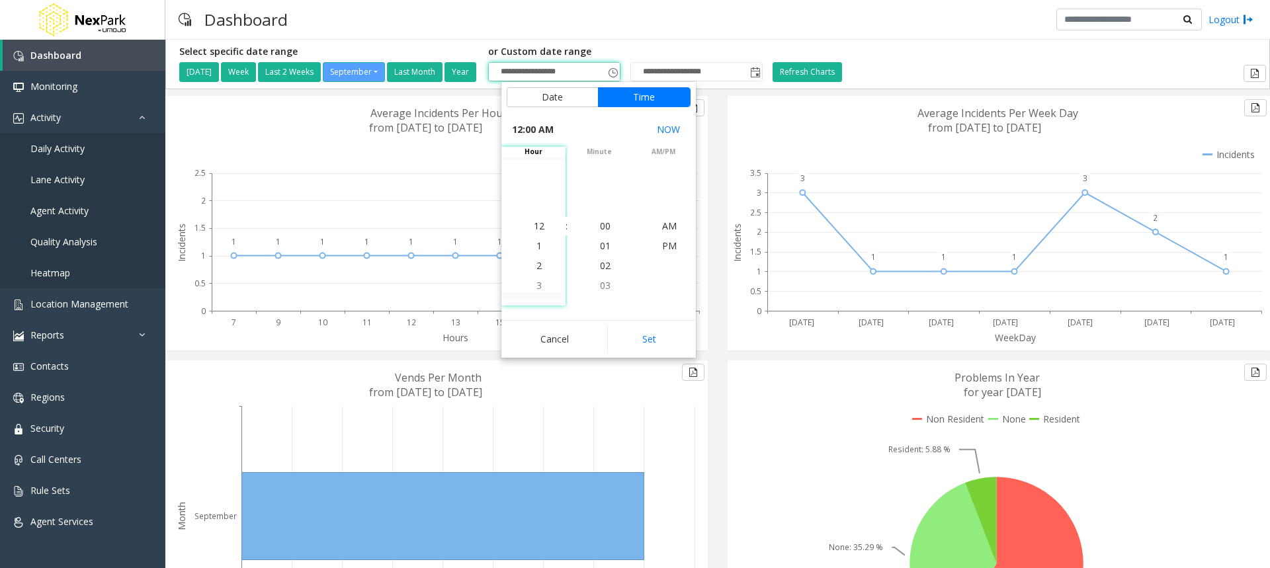
scroll to position [236082, 0]
click at [694, 75] on input "**********" at bounding box center [696, 72] width 131 height 19
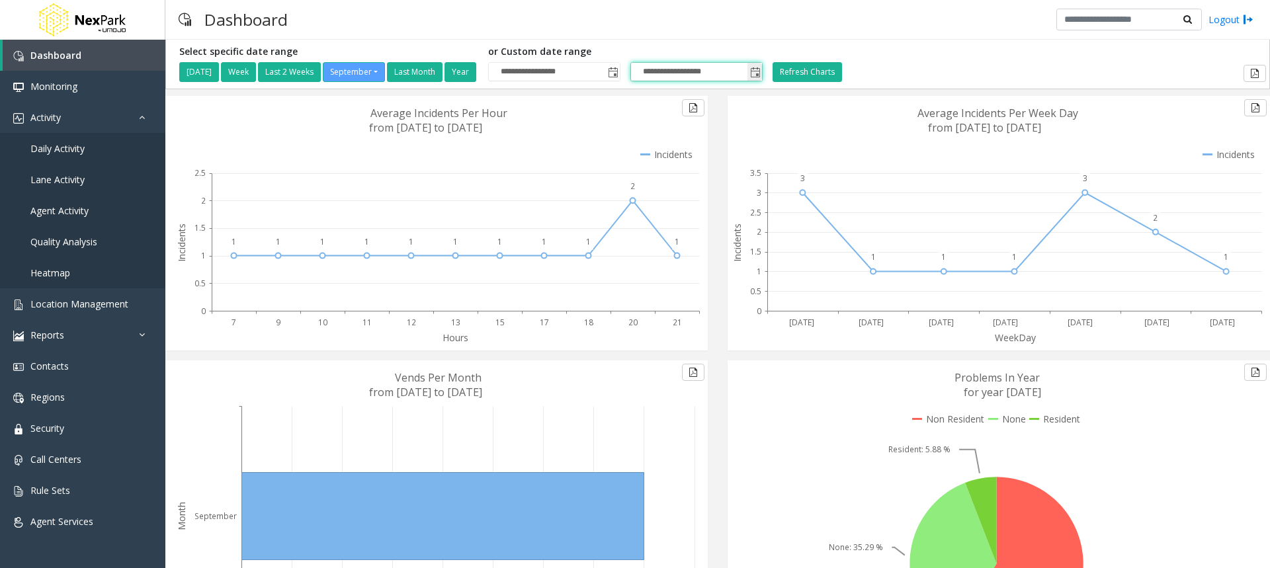
click at [760, 69] on span "Toggle popup" at bounding box center [755, 72] width 11 height 11
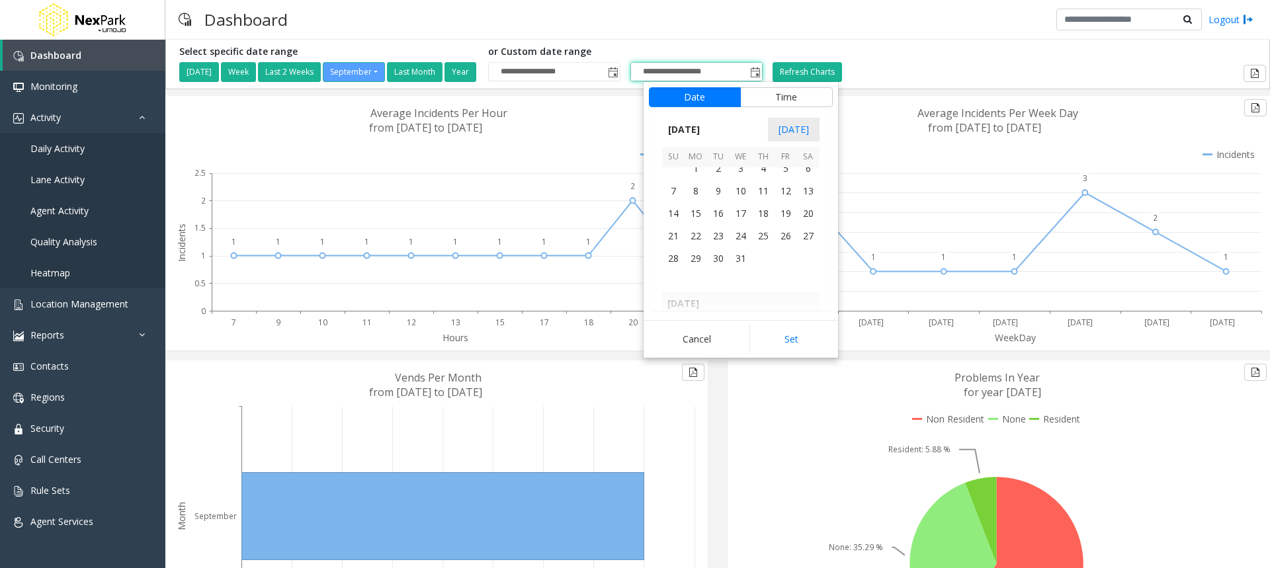
scroll to position [237870, 0]
click at [786, 227] on span "28" at bounding box center [785, 225] width 22 height 22
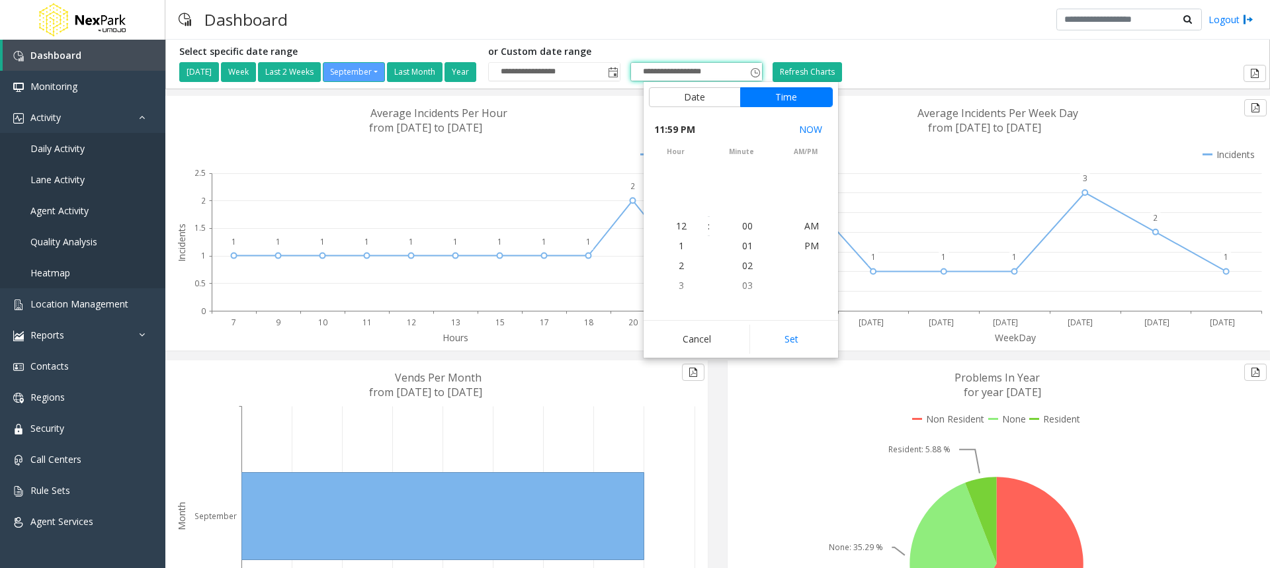
scroll to position [20, 0]
drag, startPoint x: 790, startPoint y: 341, endPoint x: 815, endPoint y: 197, distance: 146.3
click at [790, 339] on button "Set" at bounding box center [790, 339] width 83 height 29
type input "**********"
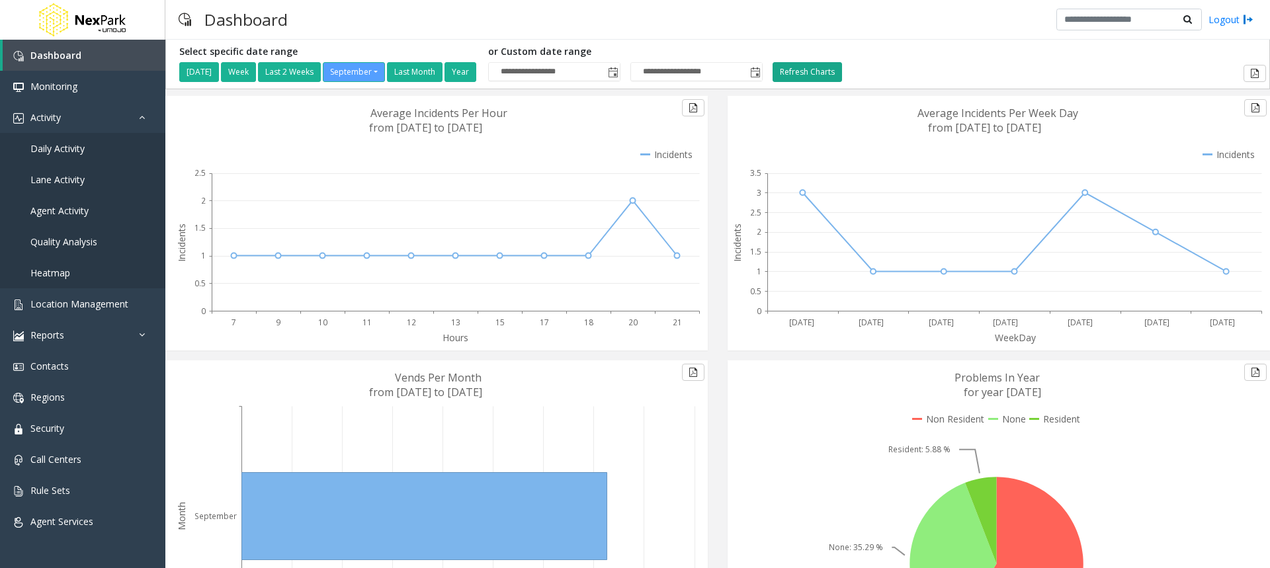
click at [804, 73] on button "Refresh Charts" at bounding box center [806, 72] width 69 height 20
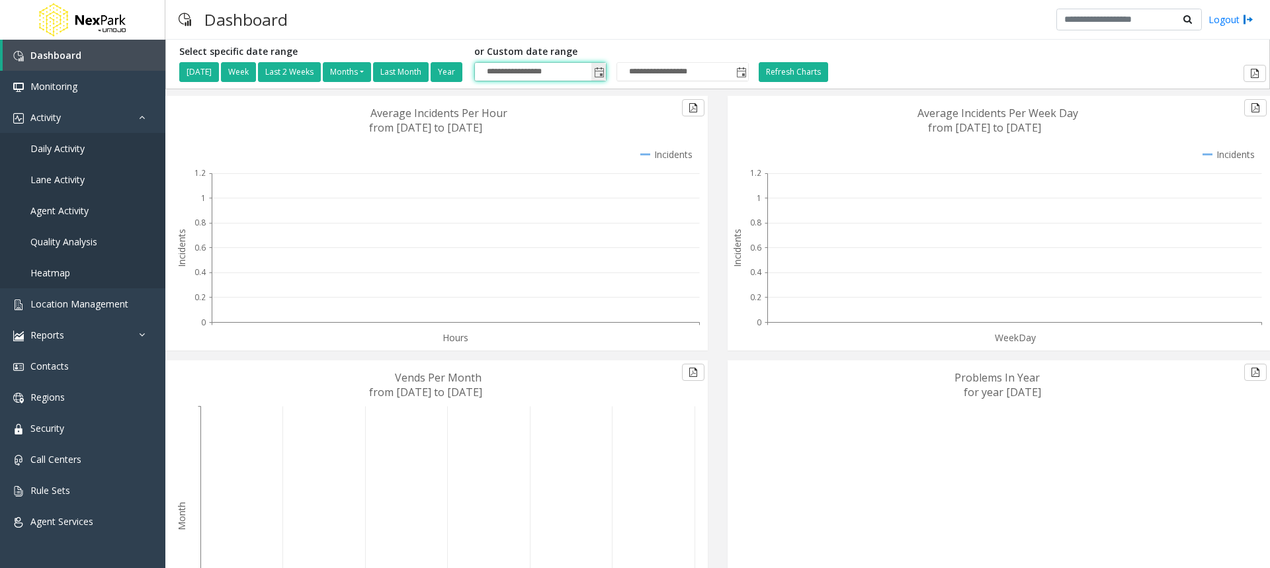
click at [554, 65] on input "**********" at bounding box center [540, 72] width 131 height 19
click at [604, 71] on span "Toggle popup" at bounding box center [599, 72] width 11 height 11
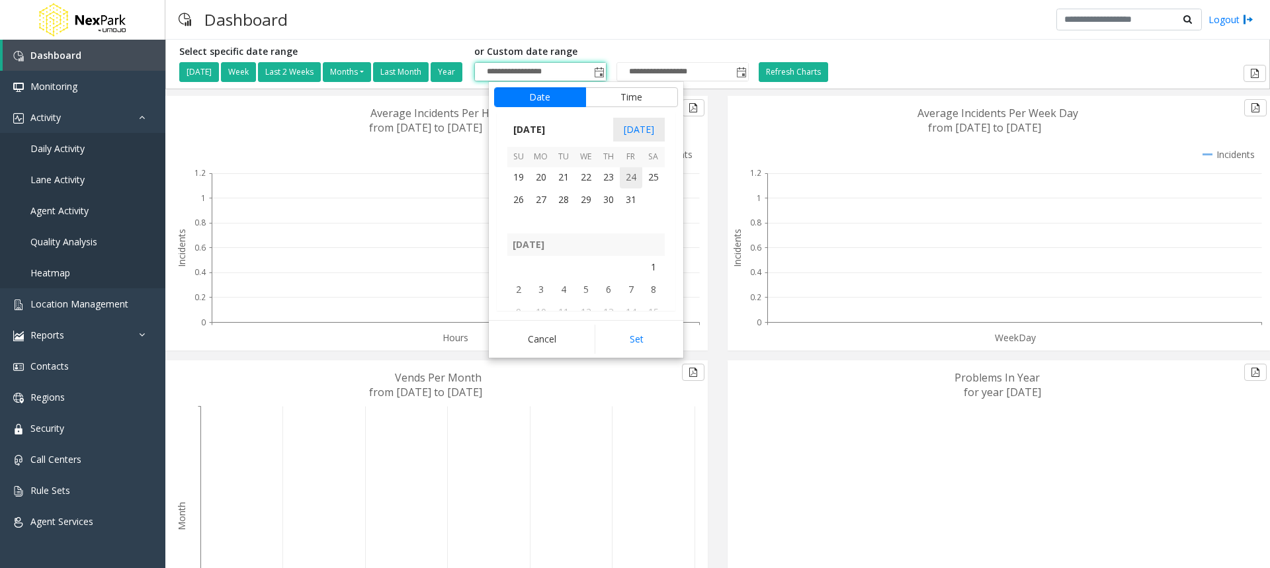
scroll to position [236018, 0]
click at [587, 237] on span "1" at bounding box center [586, 242] width 22 height 22
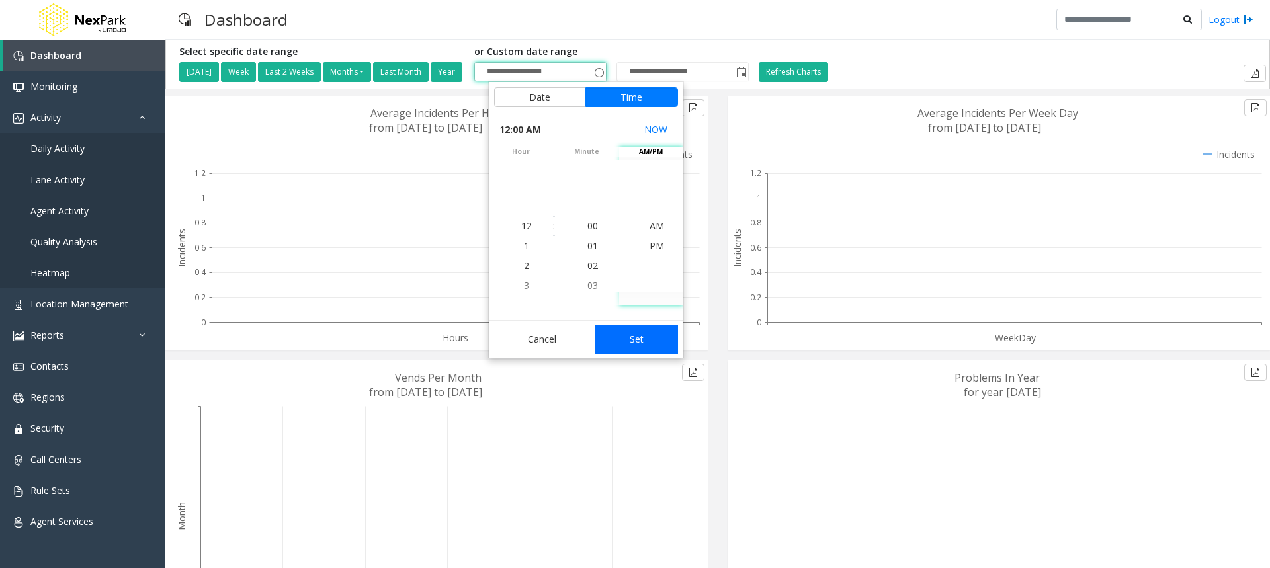
click at [636, 340] on button "Set" at bounding box center [636, 339] width 83 height 29
type input "**********"
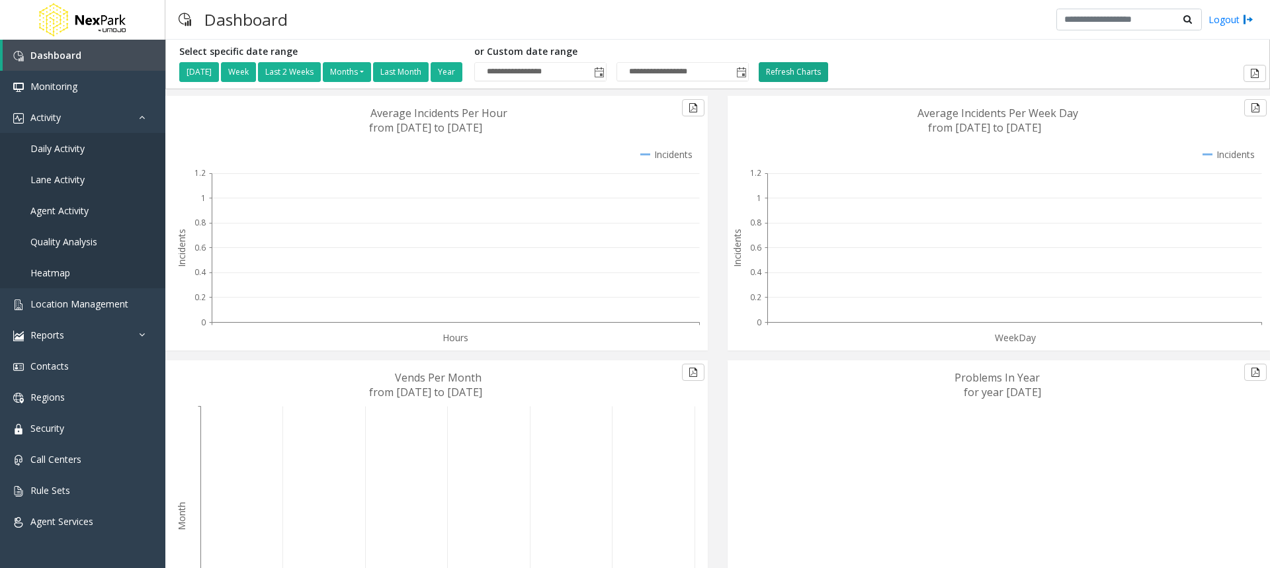
click at [814, 67] on button "Refresh Charts" at bounding box center [793, 72] width 69 height 20
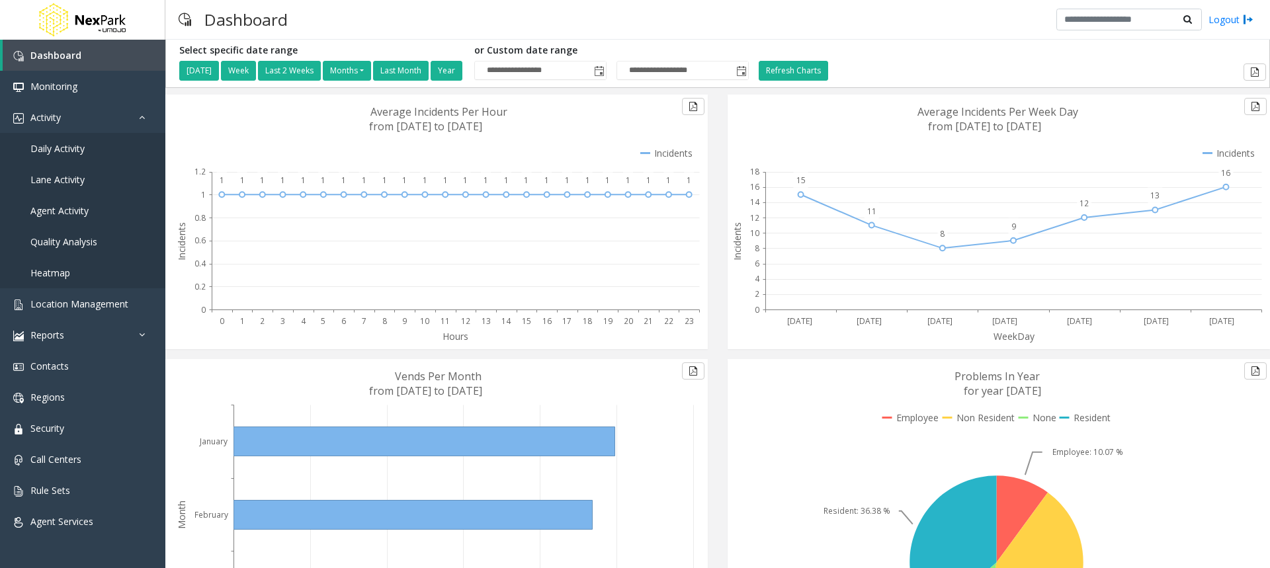
scroll to position [0, 0]
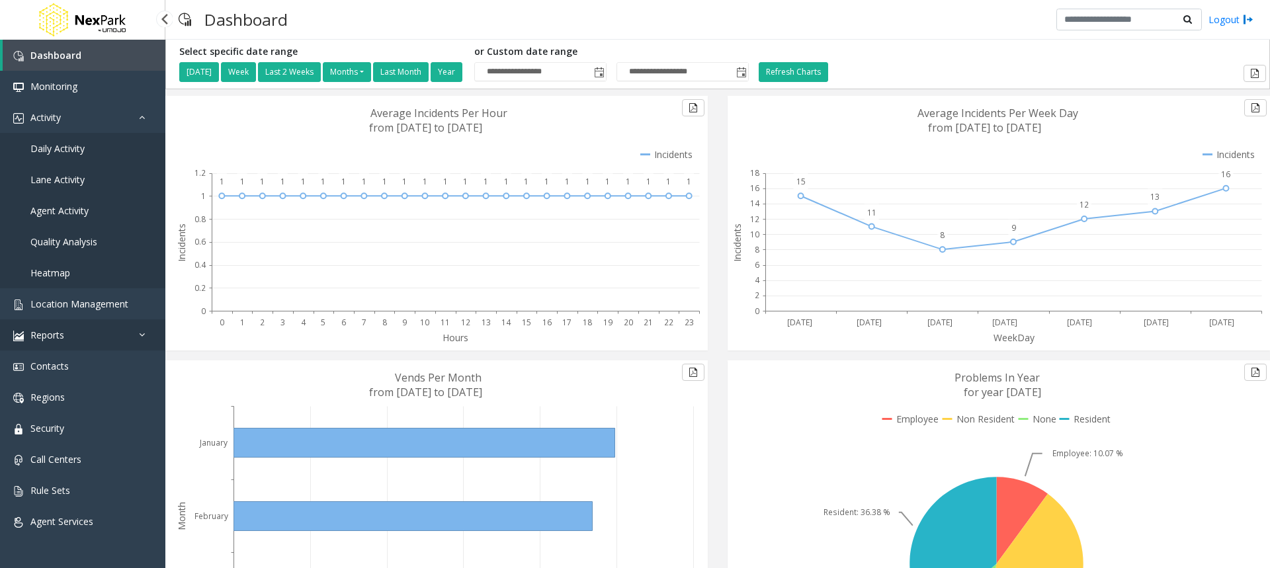
click at [70, 341] on link "Reports" at bounding box center [82, 334] width 165 height 31
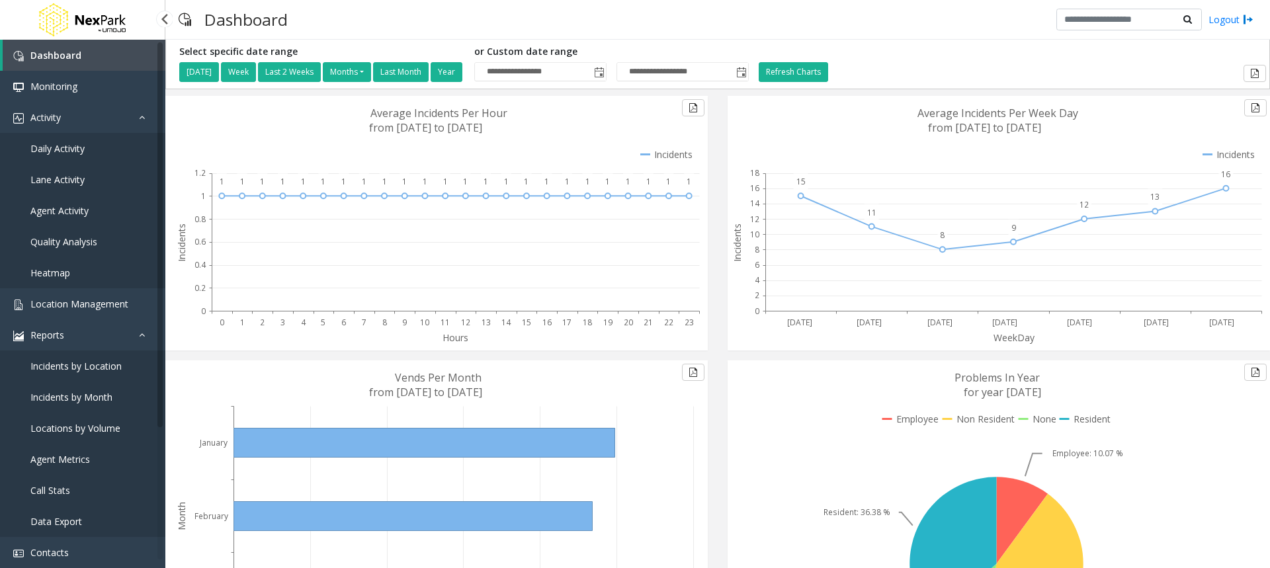
click at [62, 368] on span "Incidents by Location" at bounding box center [75, 366] width 91 height 13
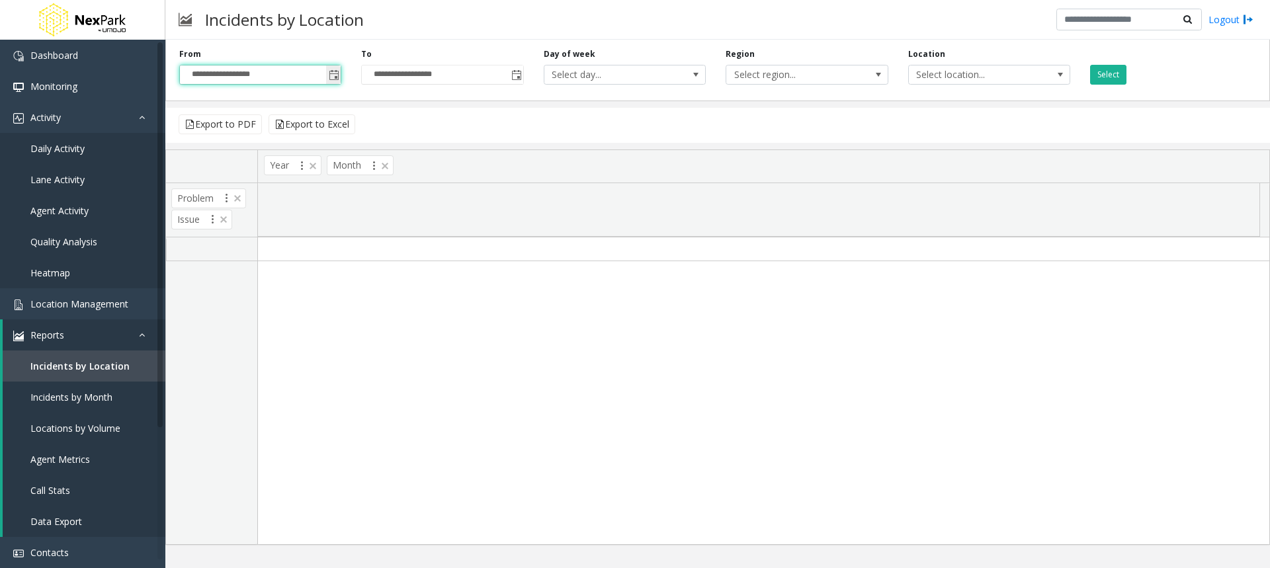
click at [325, 76] on input "**********" at bounding box center [260, 74] width 161 height 19
click at [335, 75] on span "Toggle popup" at bounding box center [334, 75] width 11 height 11
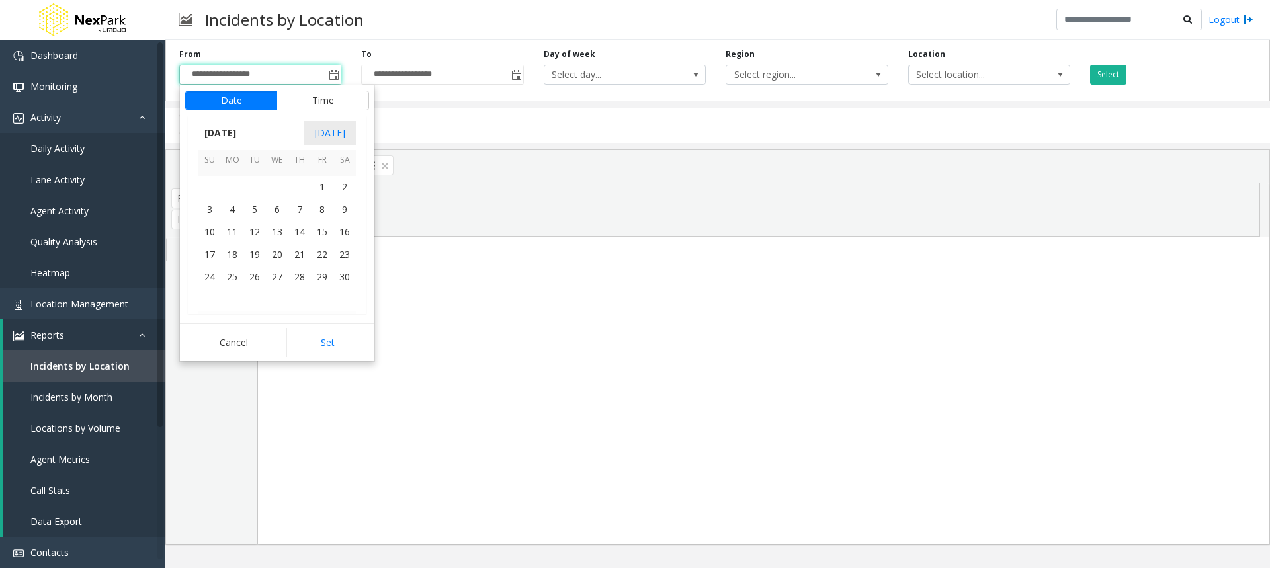
scroll to position [235754, 0]
click at [321, 193] on span "1" at bounding box center [322, 194] width 22 height 22
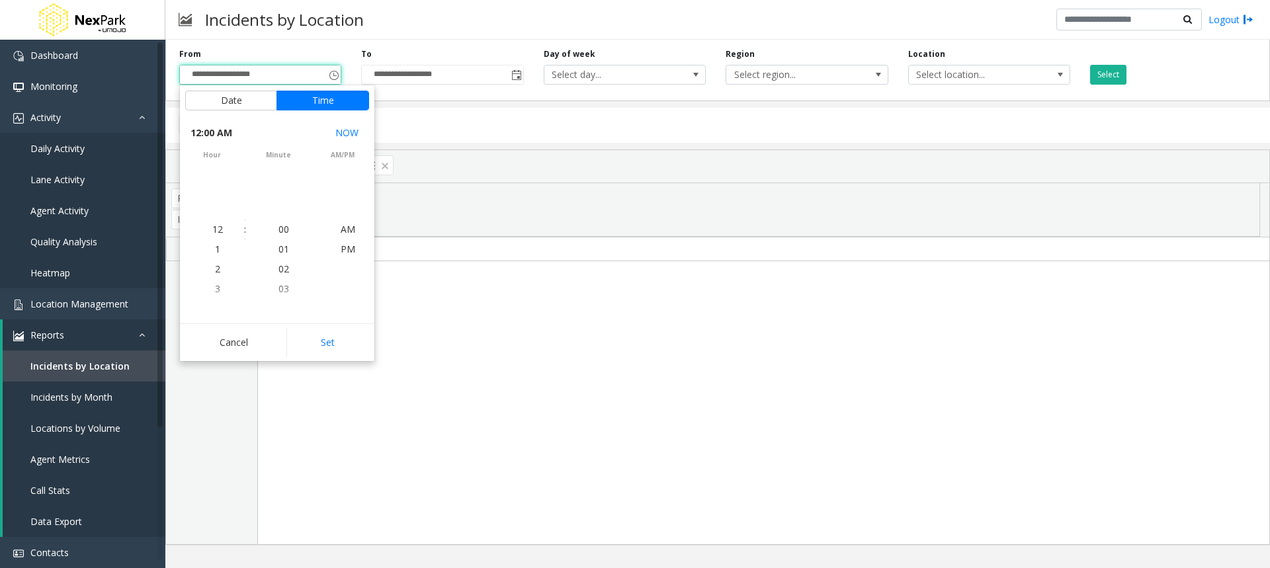
scroll to position [235767, 0]
click at [328, 347] on button "Set" at bounding box center [327, 342] width 83 height 29
type input "**********"
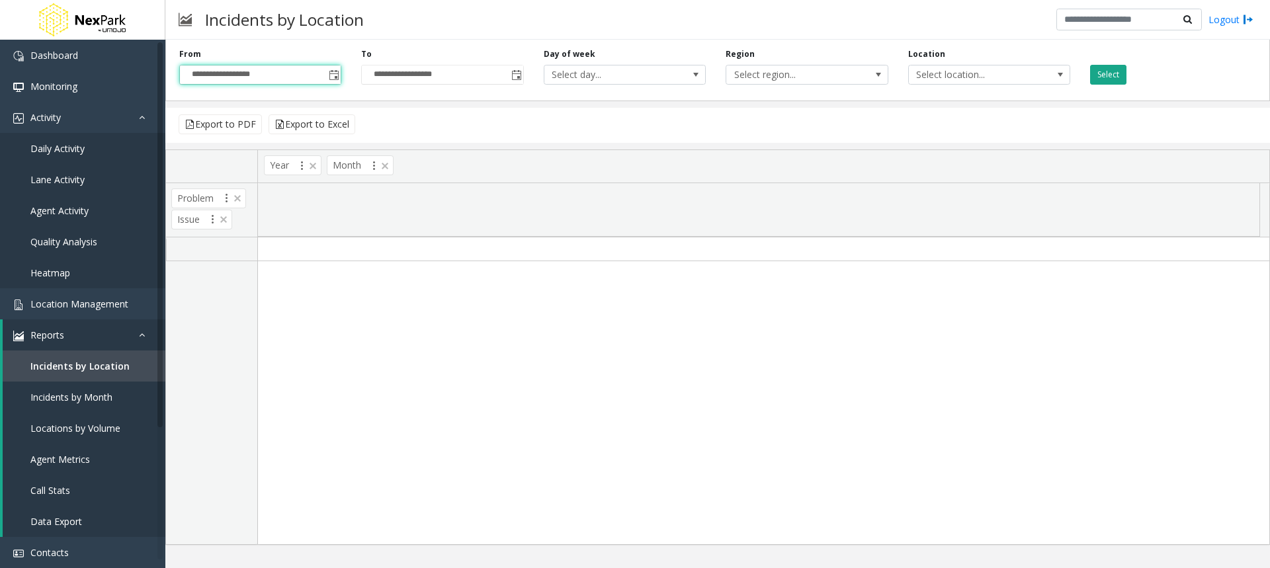
click at [1105, 73] on button "Select" at bounding box center [1108, 75] width 36 height 20
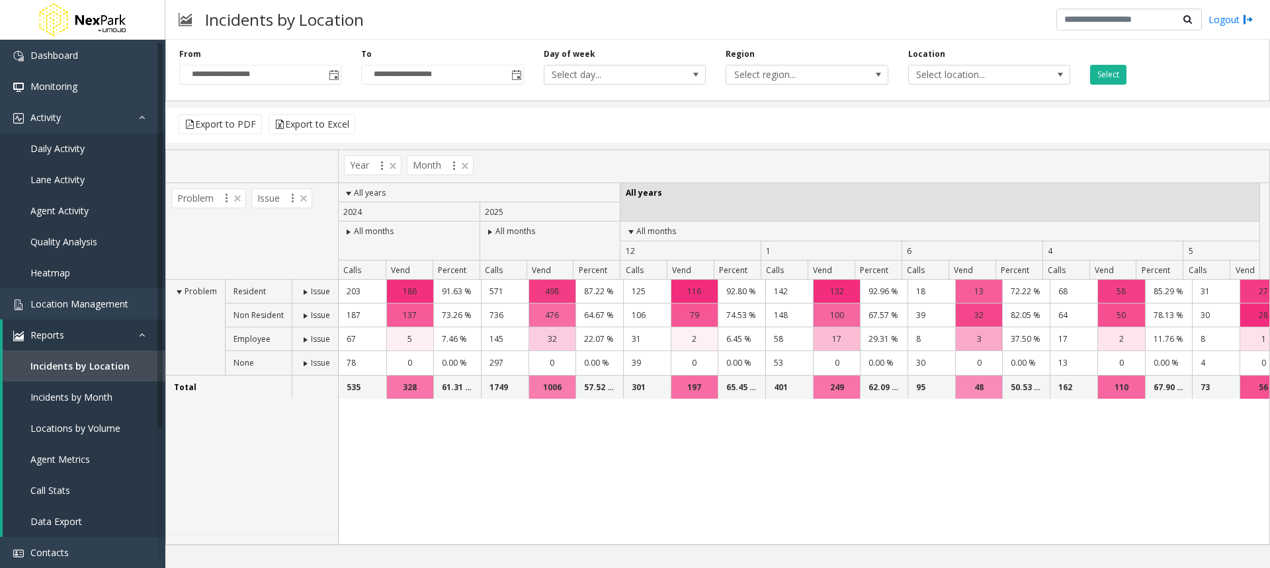
click at [302, 294] on span at bounding box center [305, 292] width 11 height 11
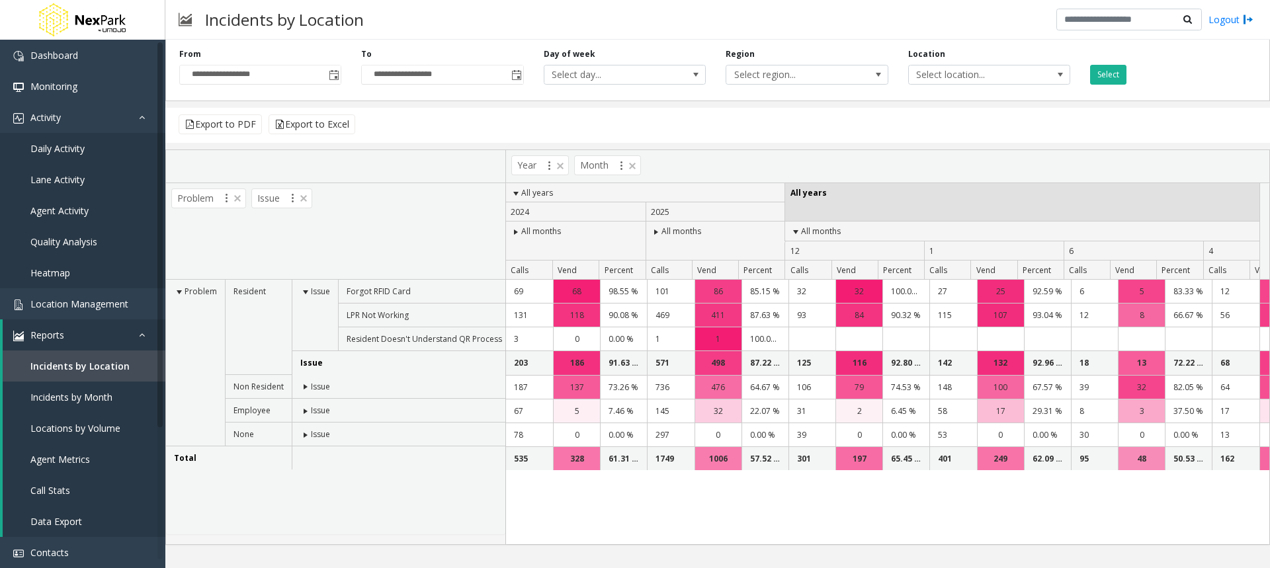
click at [304, 388] on span at bounding box center [305, 387] width 11 height 11
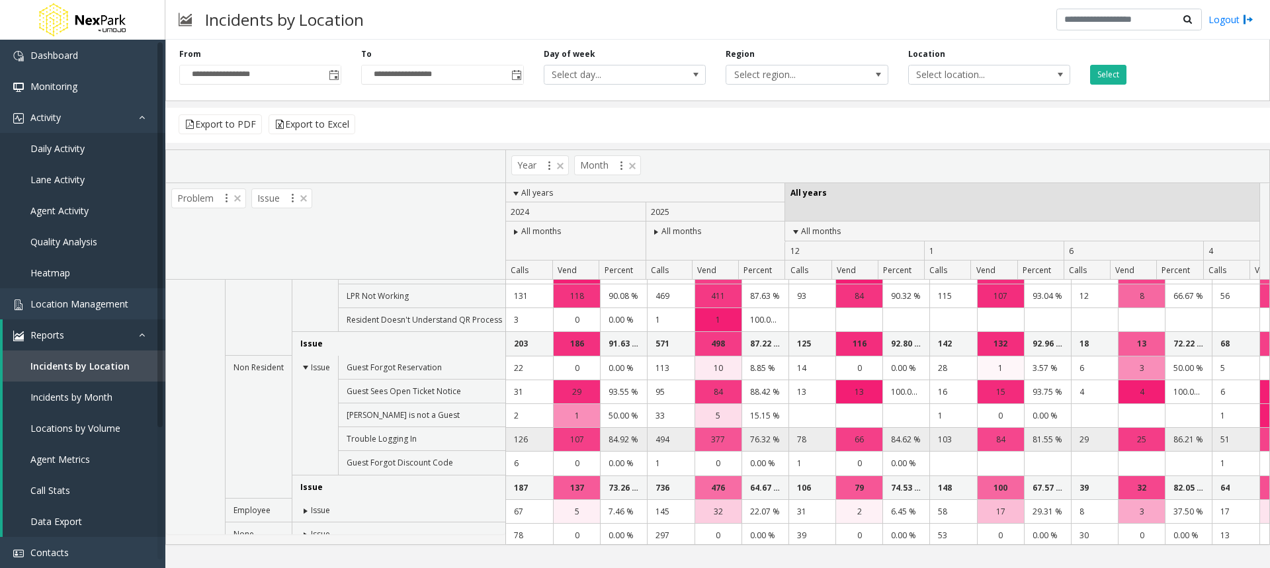
scroll to position [0, 0]
